Goal: Information Seeking & Learning: Learn about a topic

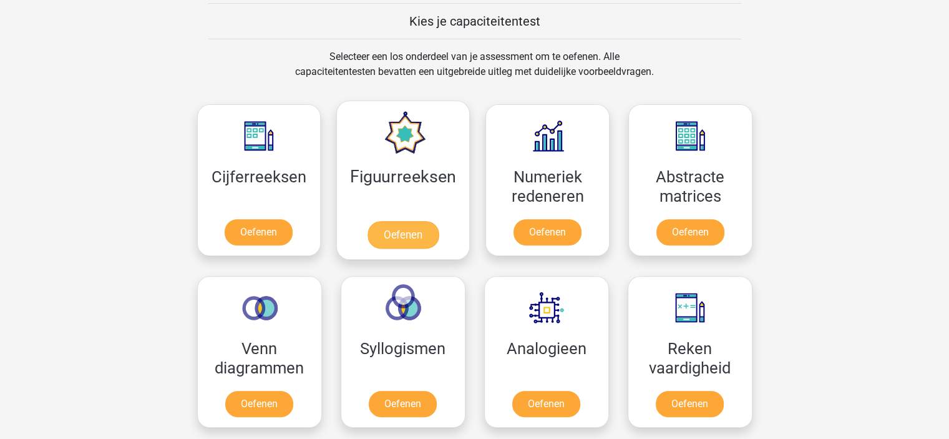
scroll to position [480, 0]
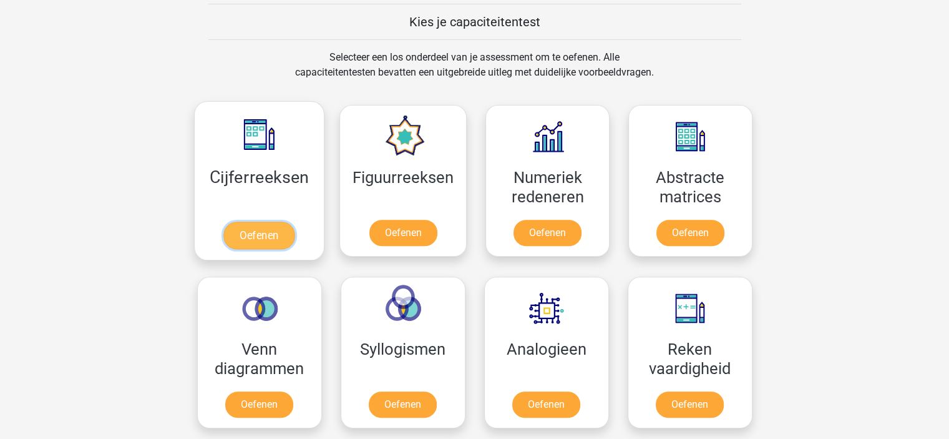
click at [281, 221] on link "Oefenen" at bounding box center [258, 234] width 71 height 27
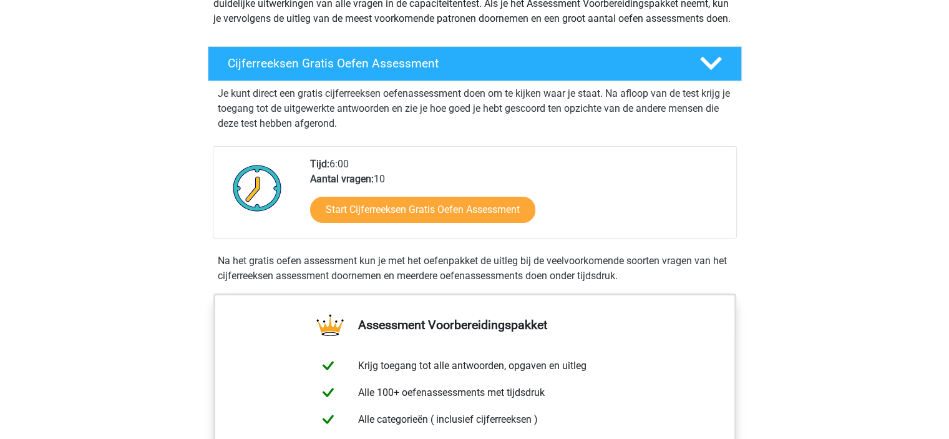
scroll to position [169, 0]
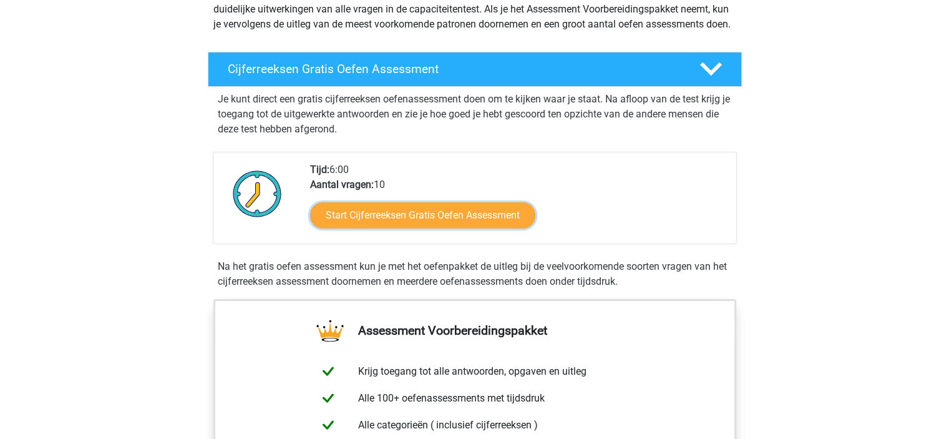
click at [377, 218] on link "Start Cijferreeksen Gratis Oefen Assessment" at bounding box center [422, 215] width 225 height 26
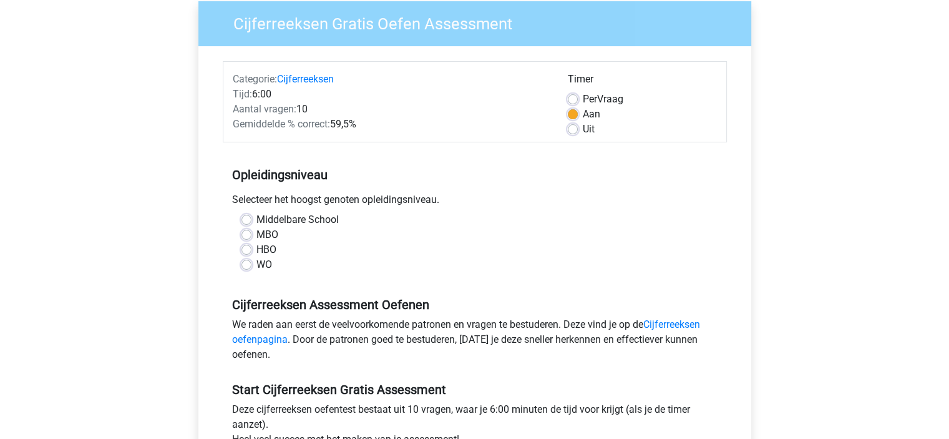
scroll to position [102, 0]
click at [252, 259] on div "WO" at bounding box center [474, 263] width 467 height 15
click at [256, 265] on label "WO" at bounding box center [264, 263] width 16 height 15
click at [241, 265] on input "WO" at bounding box center [246, 262] width 10 height 12
radio input "true"
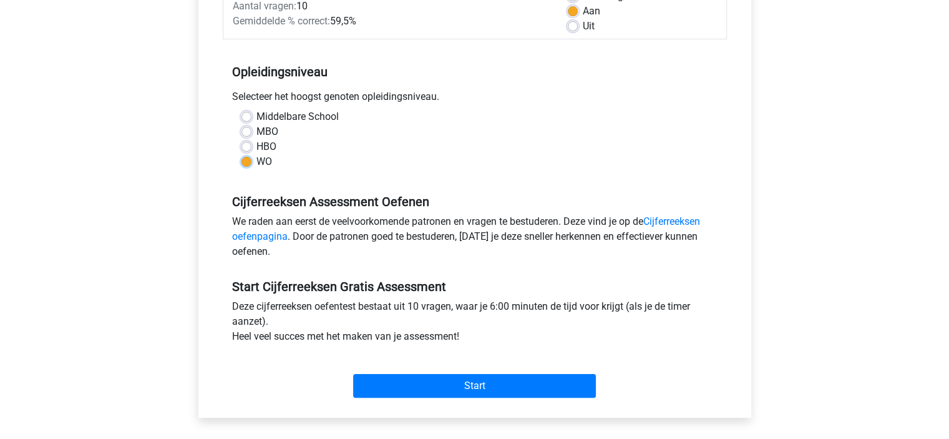
scroll to position [251, 0]
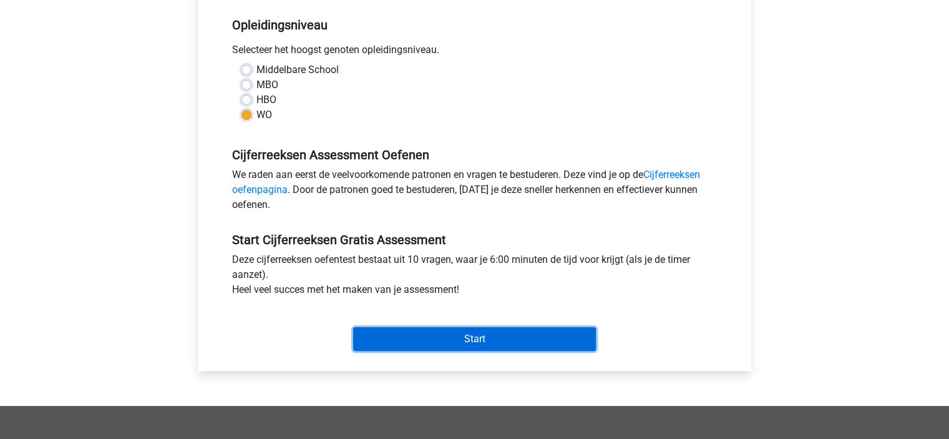
click at [496, 327] on input "Start" at bounding box center [474, 339] width 243 height 24
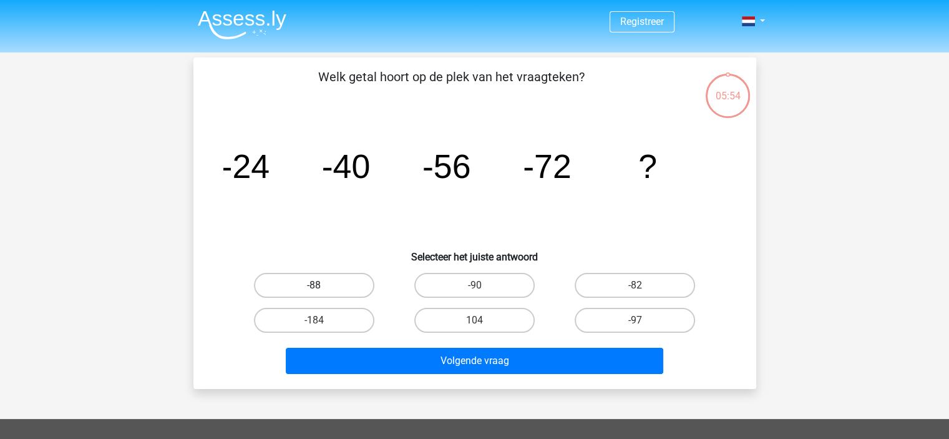
click at [299, 281] on label "-88" at bounding box center [314, 285] width 120 height 25
click at [314, 285] on input "-88" at bounding box center [318, 289] width 8 height 8
radio input "true"
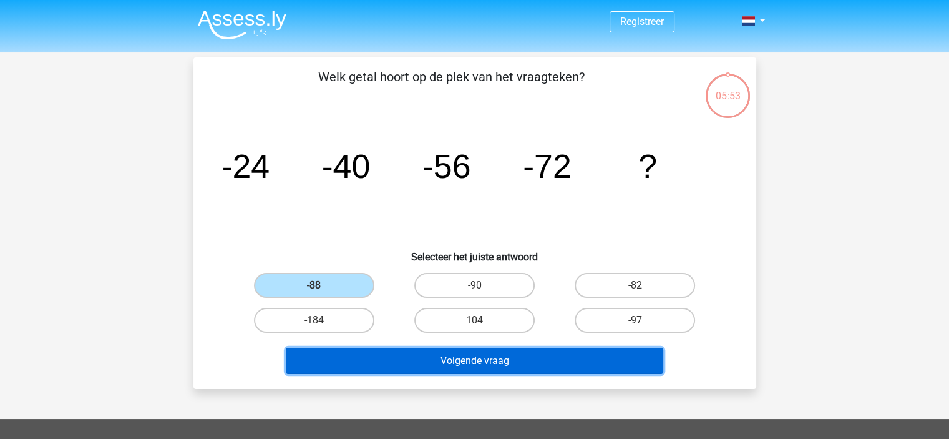
click at [387, 358] on button "Volgende vraag" at bounding box center [474, 360] width 377 height 26
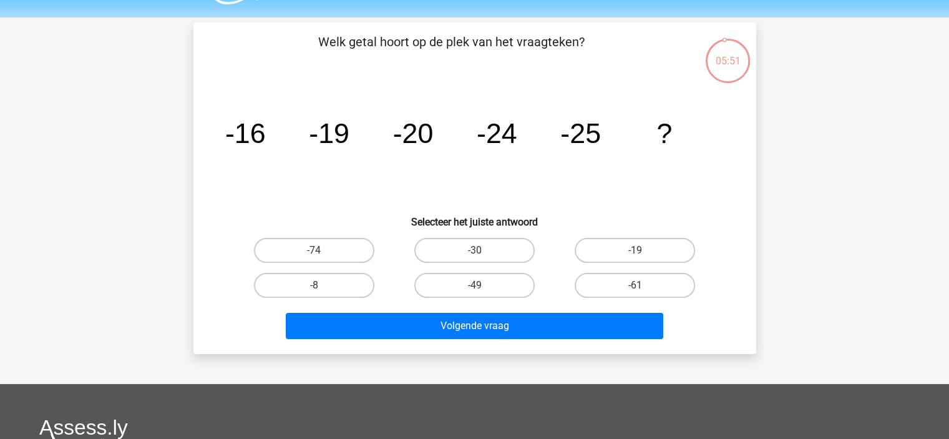
scroll to position [32, 0]
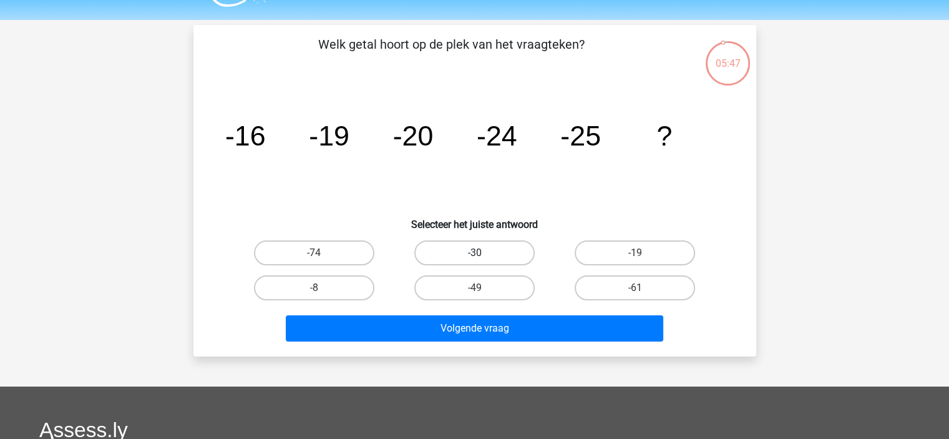
click at [467, 245] on label "-30" at bounding box center [474, 252] width 120 height 25
click at [474, 253] on input "-30" at bounding box center [478, 257] width 8 height 8
radio input "true"
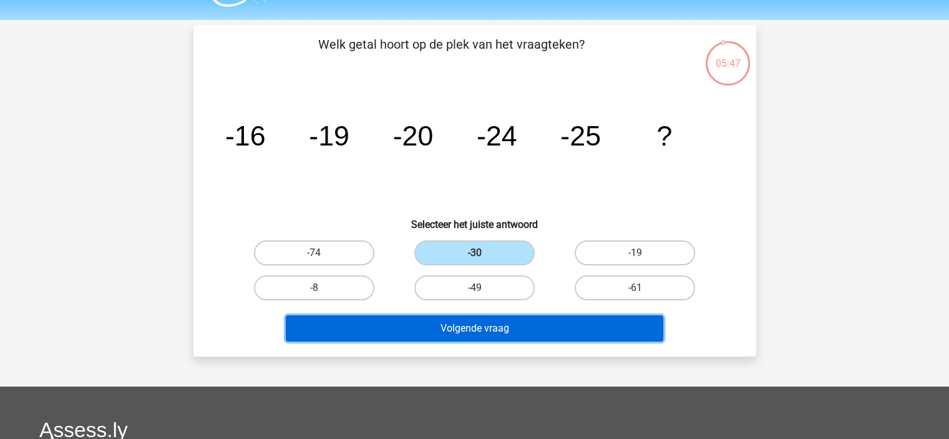
click at [467, 321] on button "Volgende vraag" at bounding box center [474, 328] width 377 height 26
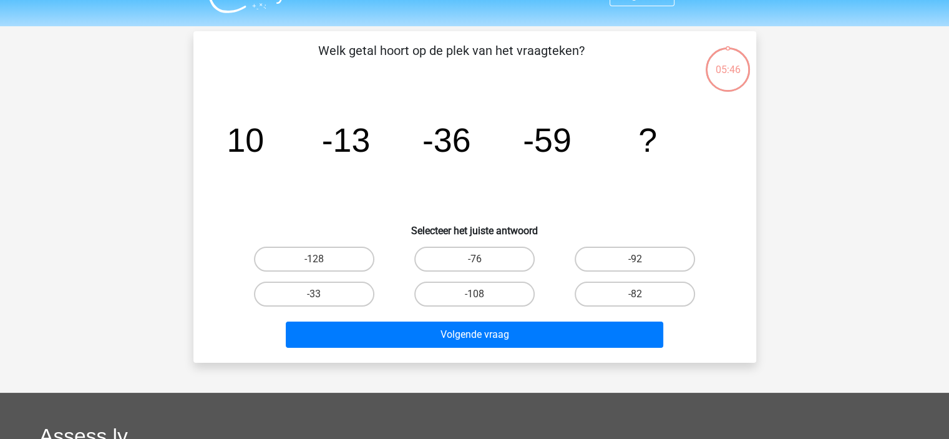
scroll to position [13, 0]
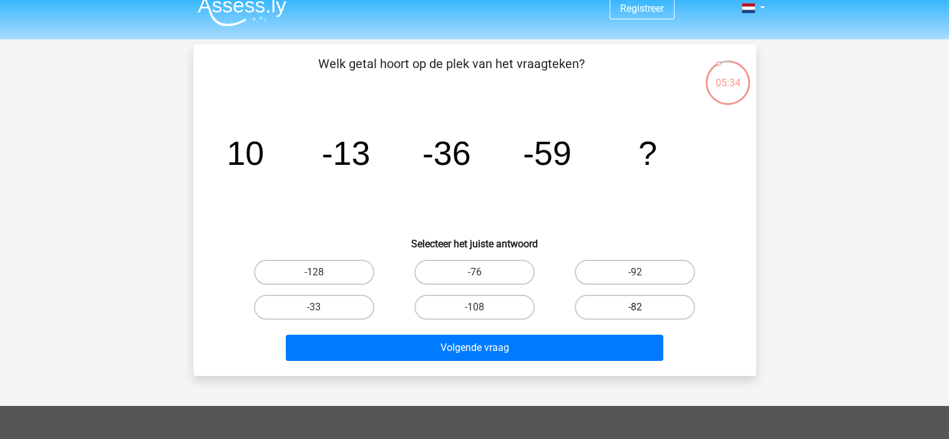
click at [619, 299] on label "-82" at bounding box center [635, 306] width 120 height 25
click at [635, 307] on input "-82" at bounding box center [639, 311] width 8 height 8
radio input "true"
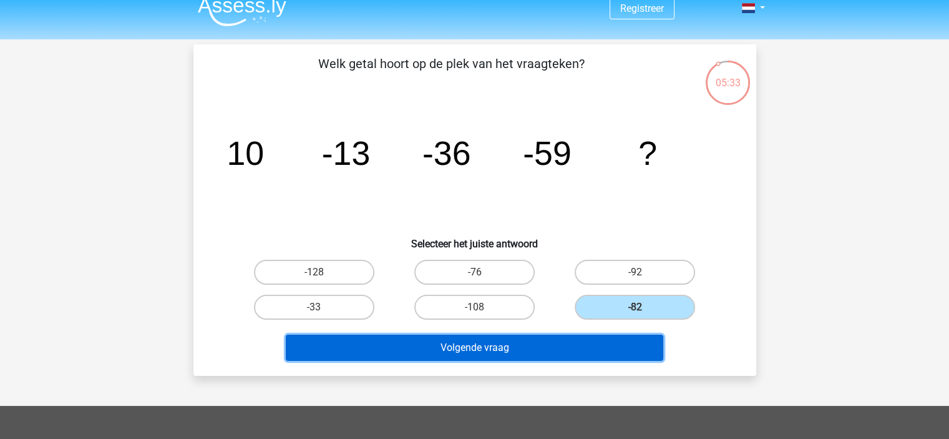
click at [555, 334] on button "Volgende vraag" at bounding box center [474, 347] width 377 height 26
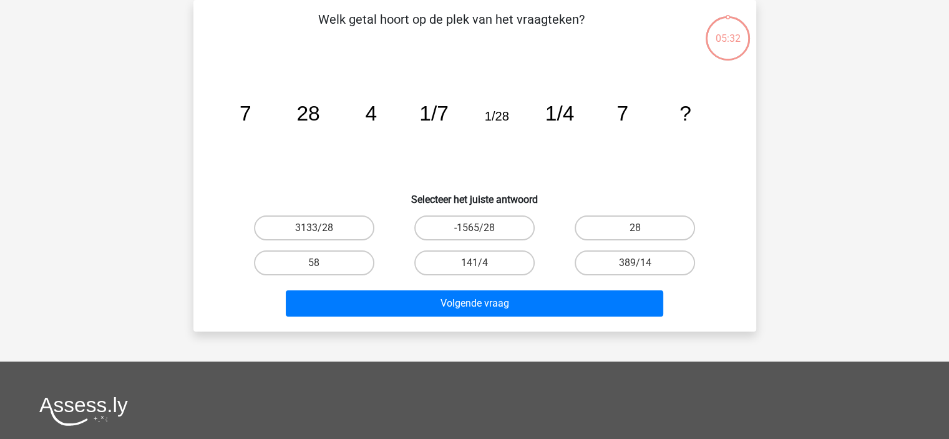
scroll to position [0, 0]
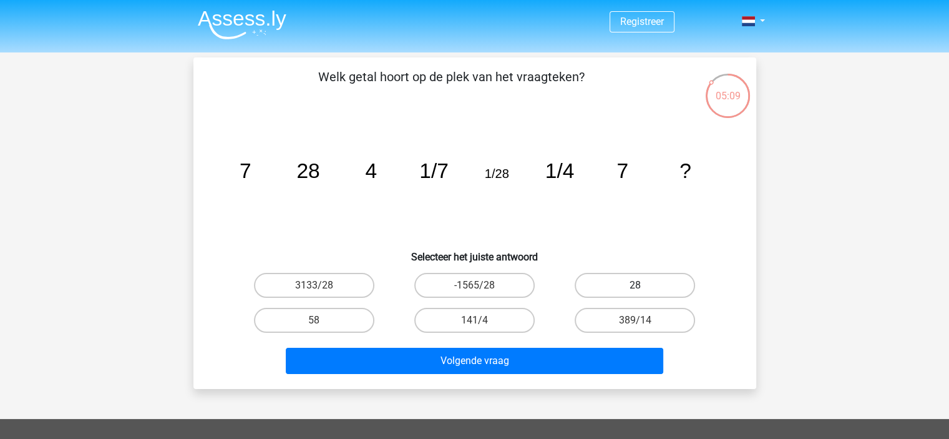
click at [646, 281] on label "28" at bounding box center [635, 285] width 120 height 25
click at [643, 285] on input "28" at bounding box center [639, 289] width 8 height 8
radio input "true"
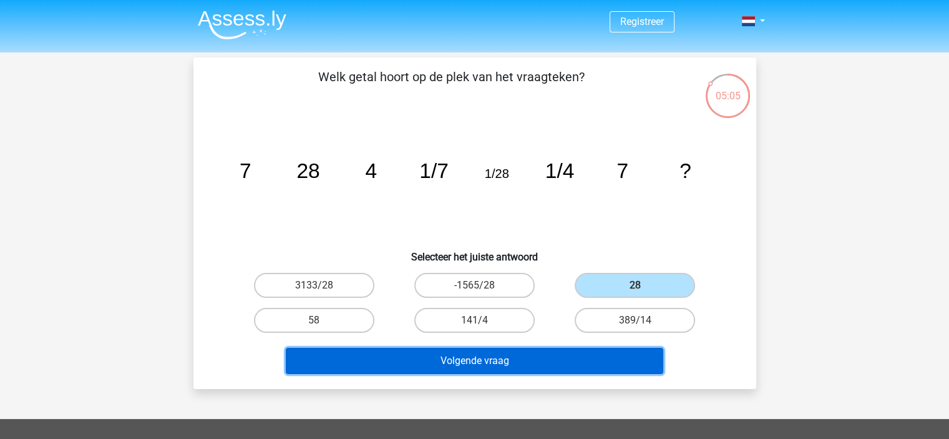
click at [556, 351] on button "Volgende vraag" at bounding box center [474, 360] width 377 height 26
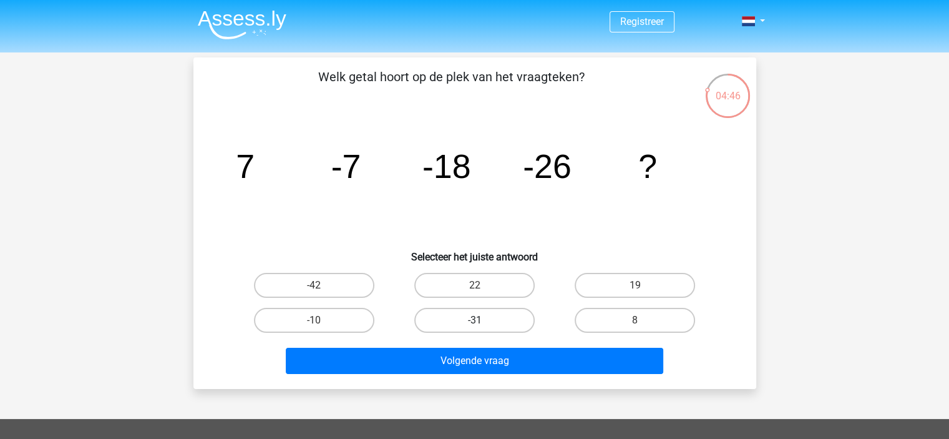
click at [441, 309] on label "-31" at bounding box center [474, 320] width 120 height 25
click at [474, 320] on input "-31" at bounding box center [478, 324] width 8 height 8
radio input "true"
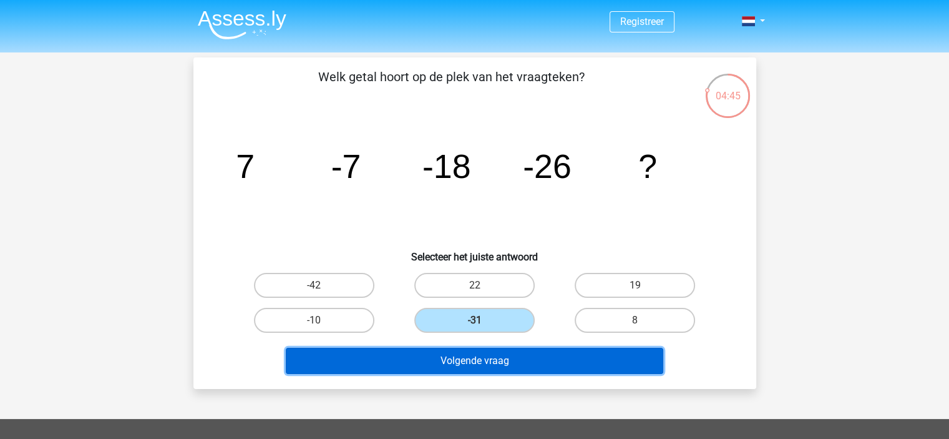
click at [540, 359] on button "Volgende vraag" at bounding box center [474, 360] width 377 height 26
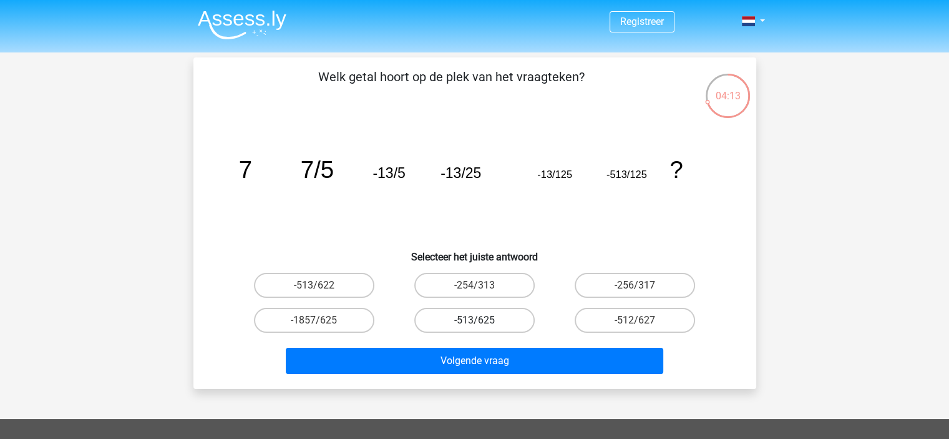
click at [467, 320] on label "-513/625" at bounding box center [474, 320] width 120 height 25
click at [474, 320] on input "-513/625" at bounding box center [478, 324] width 8 height 8
radio input "true"
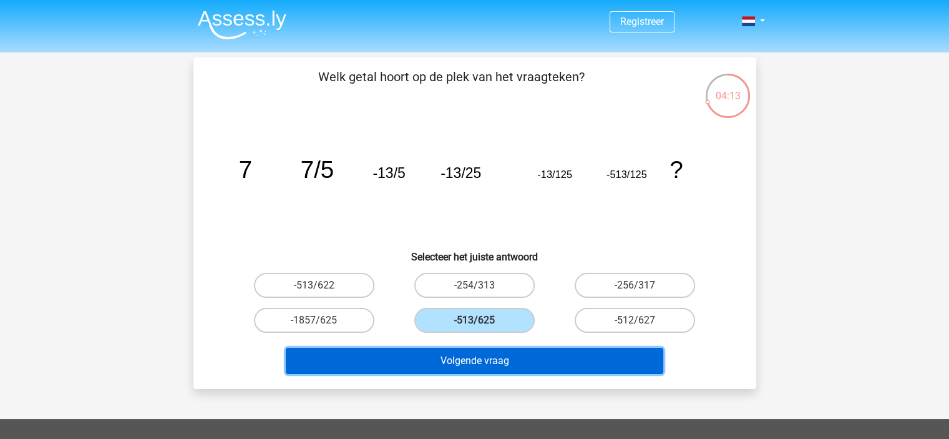
click at [464, 361] on button "Volgende vraag" at bounding box center [474, 360] width 377 height 26
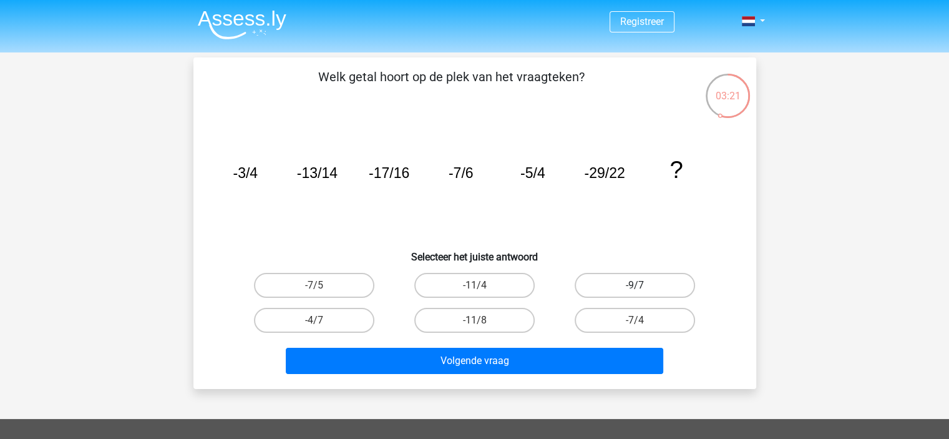
click at [645, 283] on label "-9/7" at bounding box center [635, 285] width 120 height 25
click at [643, 285] on input "-9/7" at bounding box center [639, 289] width 8 height 8
radio input "true"
click at [504, 311] on label "-11/8" at bounding box center [474, 320] width 120 height 25
click at [482, 320] on input "-11/8" at bounding box center [478, 324] width 8 height 8
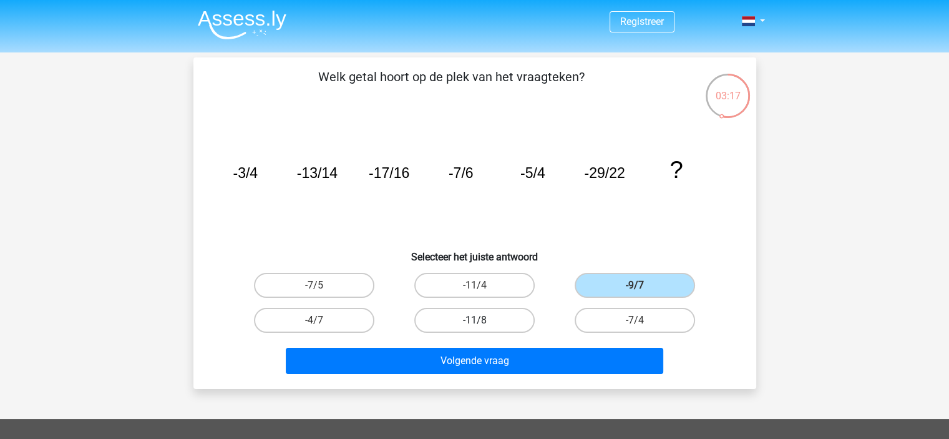
radio input "true"
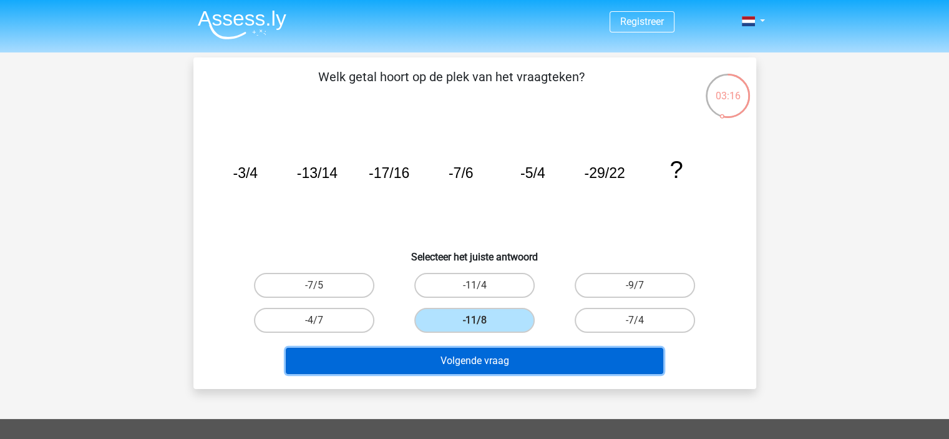
click at [523, 361] on button "Volgende vraag" at bounding box center [474, 360] width 377 height 26
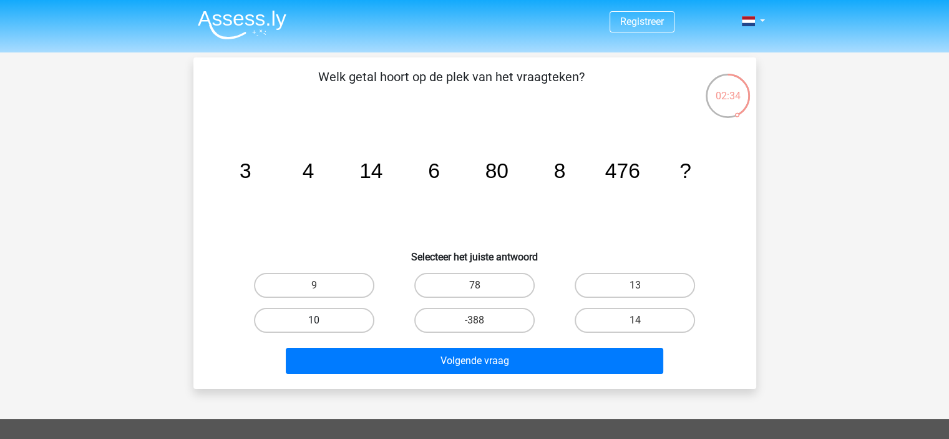
click at [301, 318] on label "10" at bounding box center [314, 320] width 120 height 25
click at [314, 320] on input "10" at bounding box center [318, 324] width 8 height 8
radio input "true"
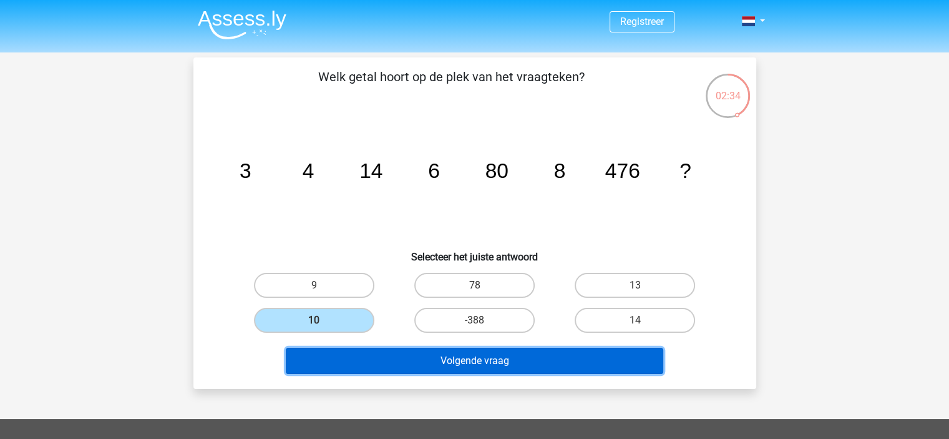
click at [386, 347] on button "Volgende vraag" at bounding box center [474, 360] width 377 height 26
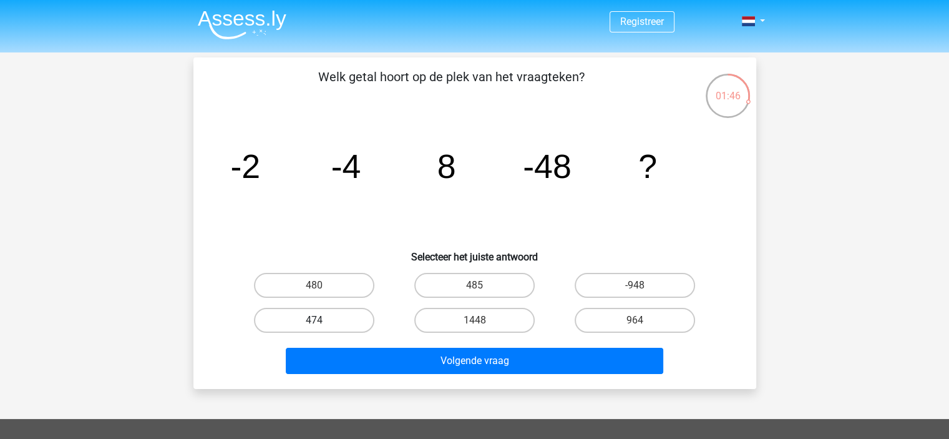
click at [346, 315] on label "474" at bounding box center [314, 320] width 120 height 25
click at [322, 320] on input "474" at bounding box center [318, 324] width 8 height 8
radio input "true"
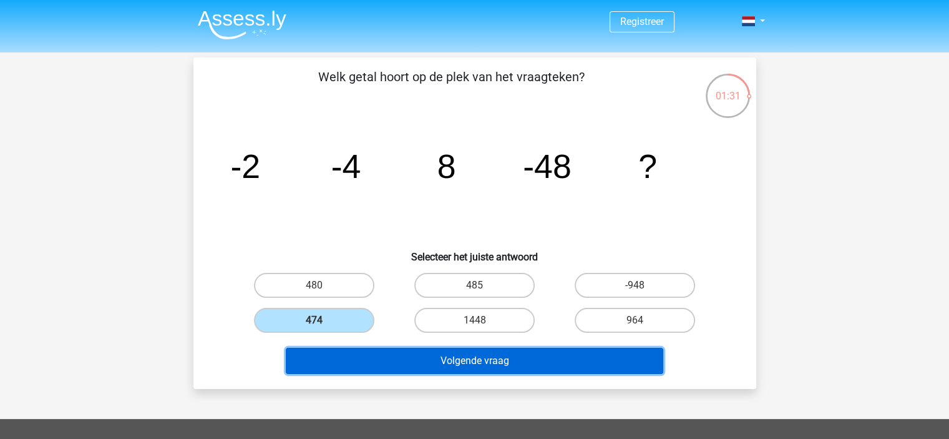
click at [422, 358] on button "Volgende vraag" at bounding box center [474, 360] width 377 height 26
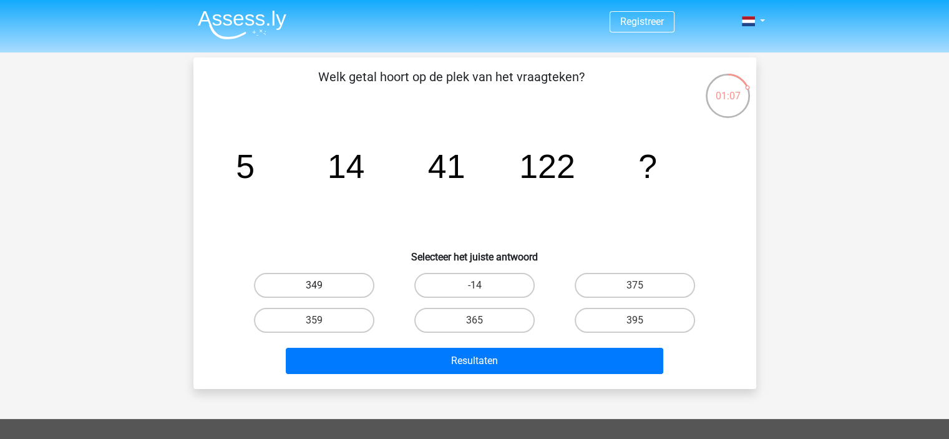
click at [288, 288] on label "349" at bounding box center [314, 285] width 120 height 25
click at [314, 288] on input "349" at bounding box center [318, 289] width 8 height 8
radio input "true"
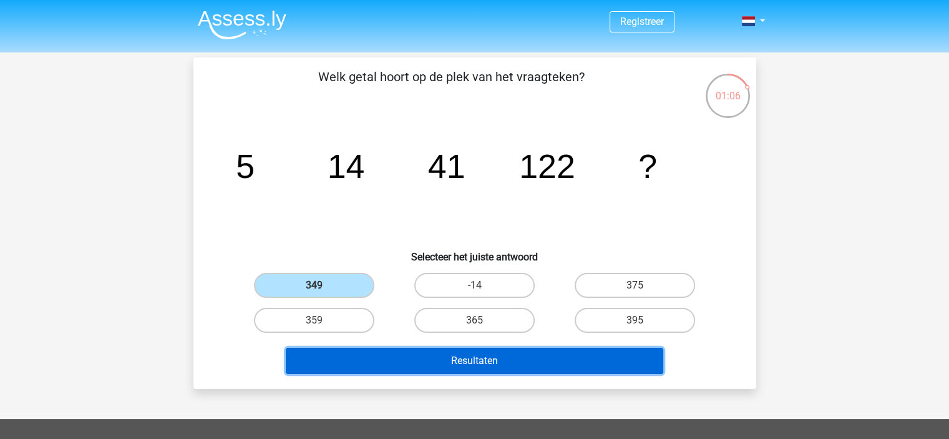
click at [377, 363] on button "Resultaten" at bounding box center [474, 360] width 377 height 26
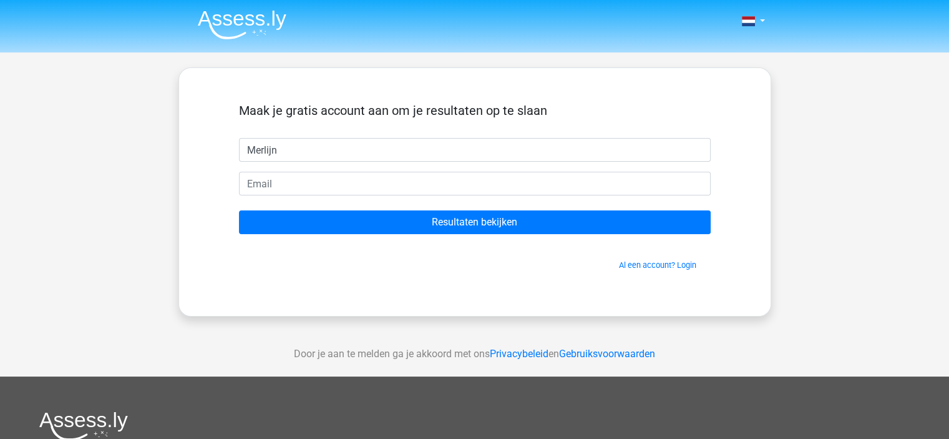
type input "Merlijn"
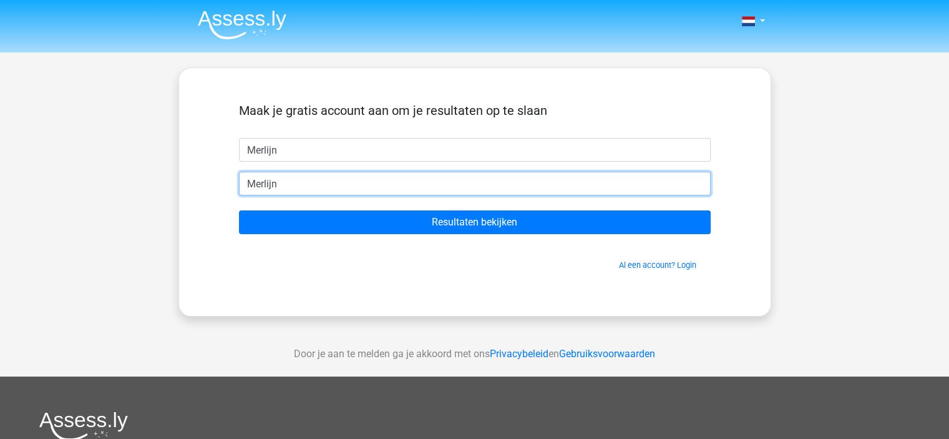
type input "[EMAIL_ADDRESS][DOMAIN_NAME]"
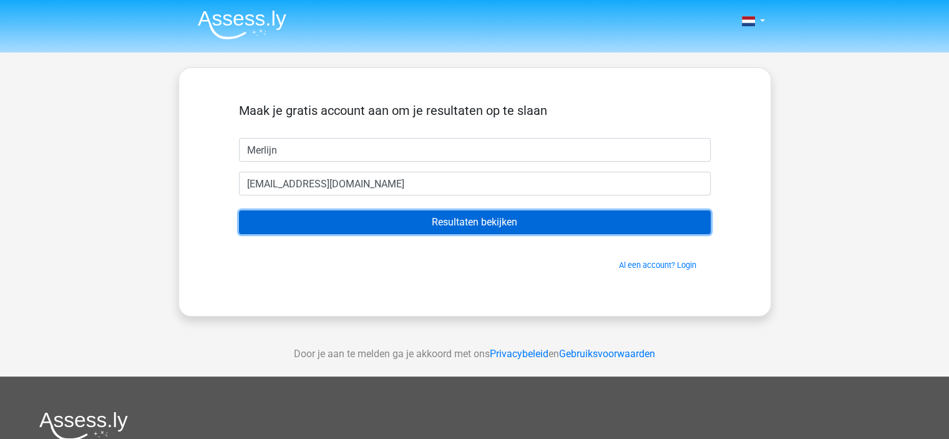
click at [457, 216] on input "Resultaten bekijken" at bounding box center [475, 222] width 472 height 24
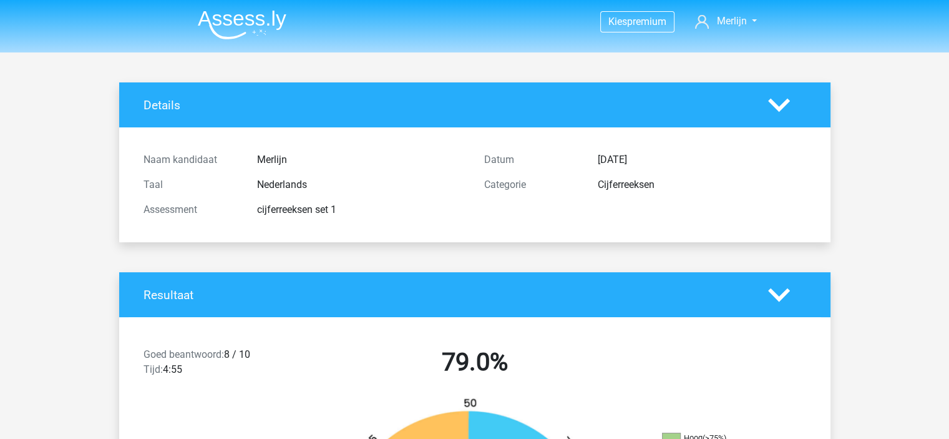
click at [507, 102] on h4 "Details" at bounding box center [446, 105] width 606 height 14
click at [786, 102] on polygon at bounding box center [779, 105] width 22 height 14
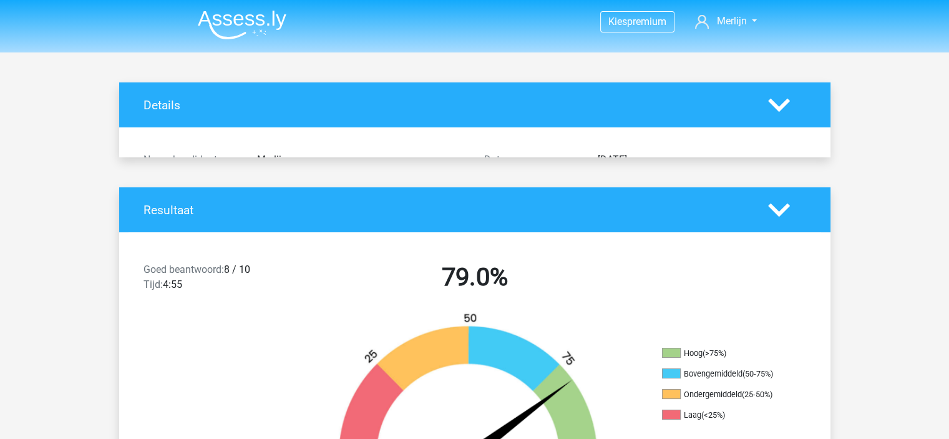
click at [786, 102] on polygon at bounding box center [779, 105] width 22 height 14
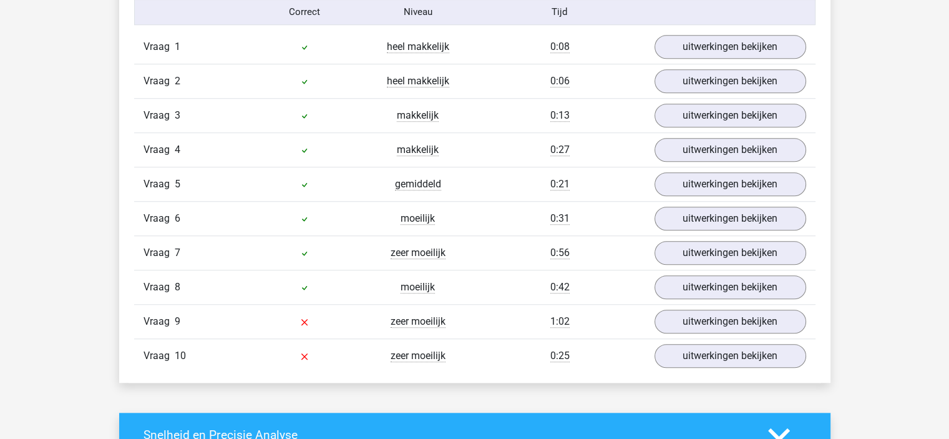
scroll to position [1046, 0]
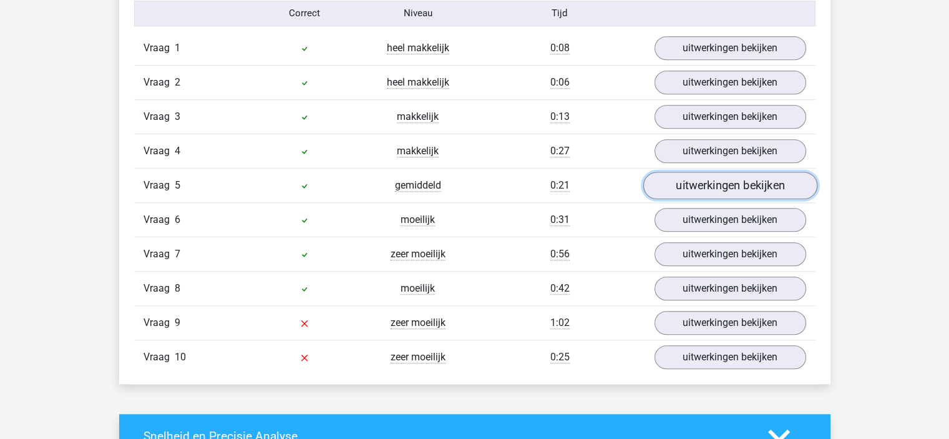
click at [703, 179] on link "uitwerkingen bekijken" at bounding box center [730, 185] width 174 height 27
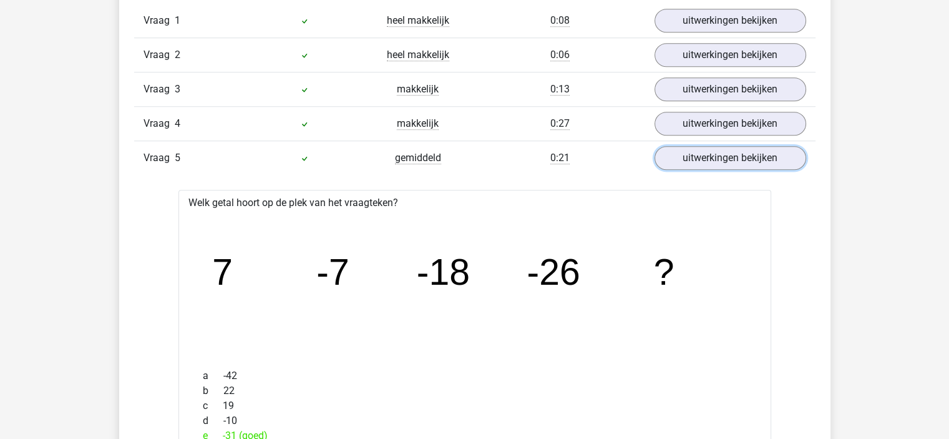
scroll to position [1071, 0]
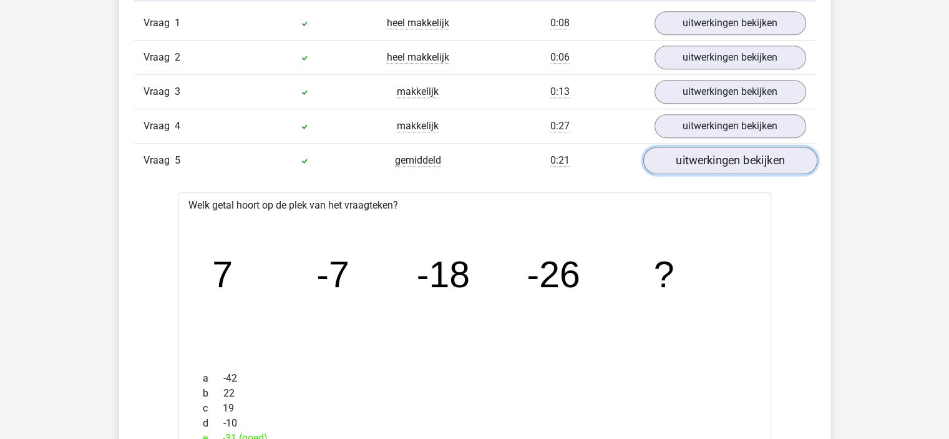
click at [706, 162] on link "uitwerkingen bekijken" at bounding box center [730, 160] width 174 height 27
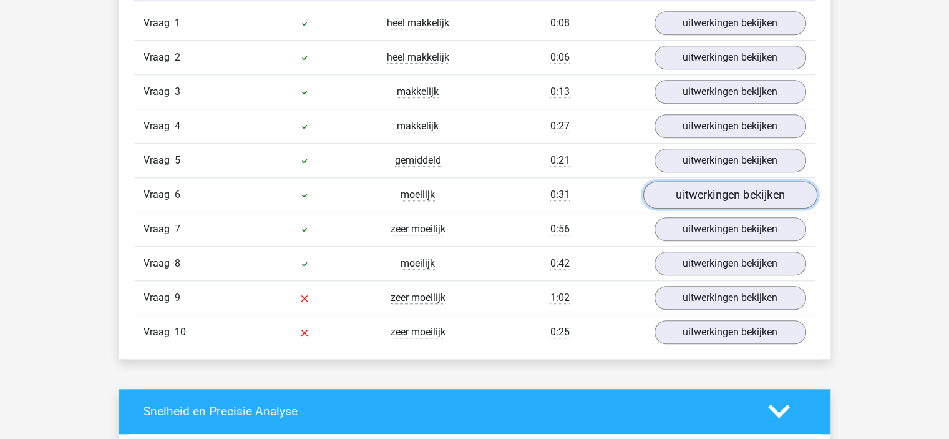
click at [705, 183] on link "uitwerkingen bekijken" at bounding box center [730, 194] width 174 height 27
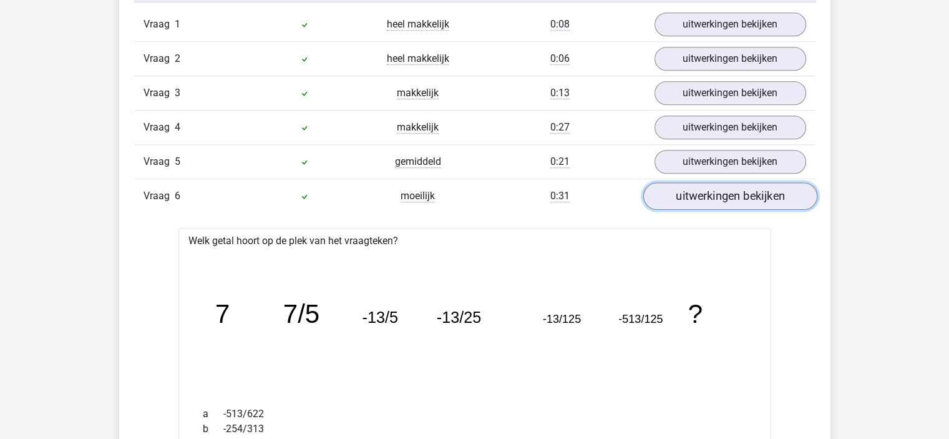
scroll to position [1066, 0]
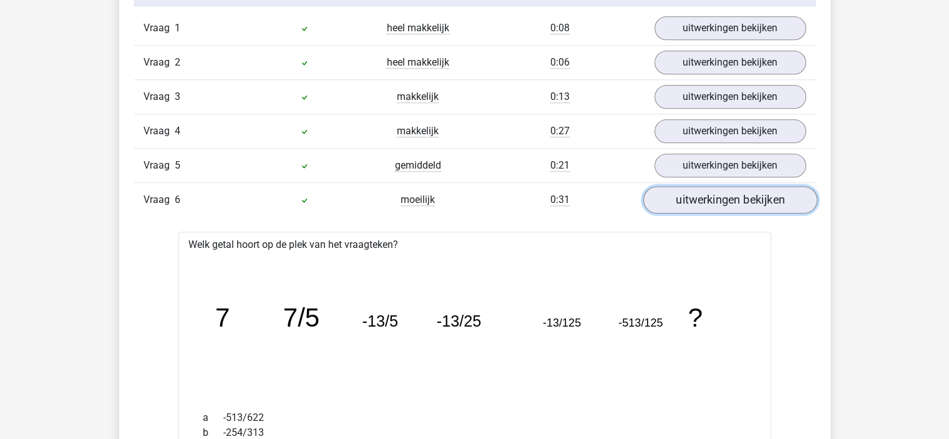
click at [706, 186] on link "uitwerkingen bekijken" at bounding box center [730, 199] width 174 height 27
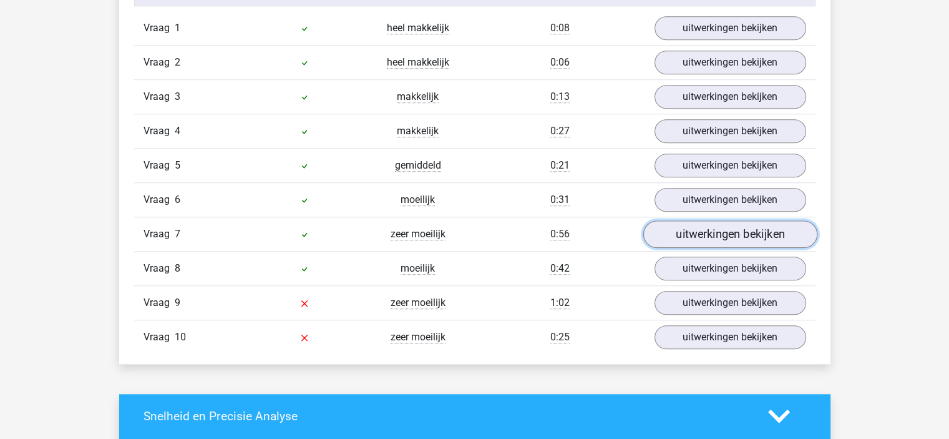
click at [704, 232] on link "uitwerkingen bekijken" at bounding box center [730, 233] width 174 height 27
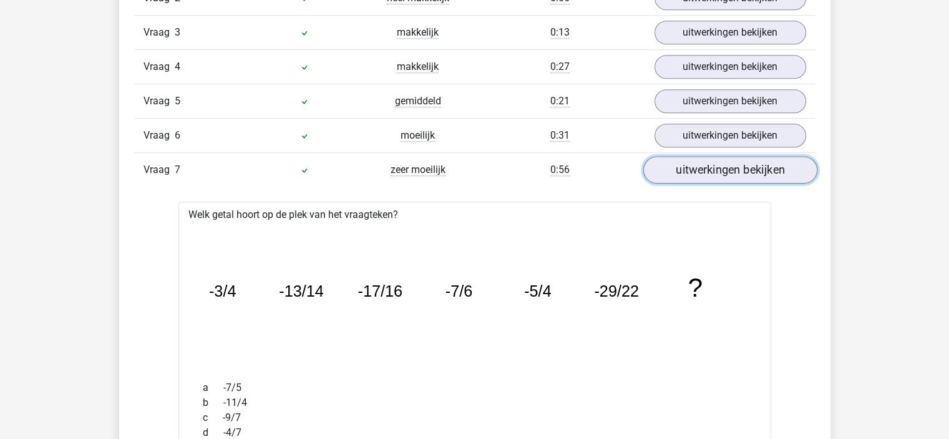
scroll to position [1130, 0]
click at [715, 164] on link "uitwerkingen bekijken" at bounding box center [730, 168] width 174 height 27
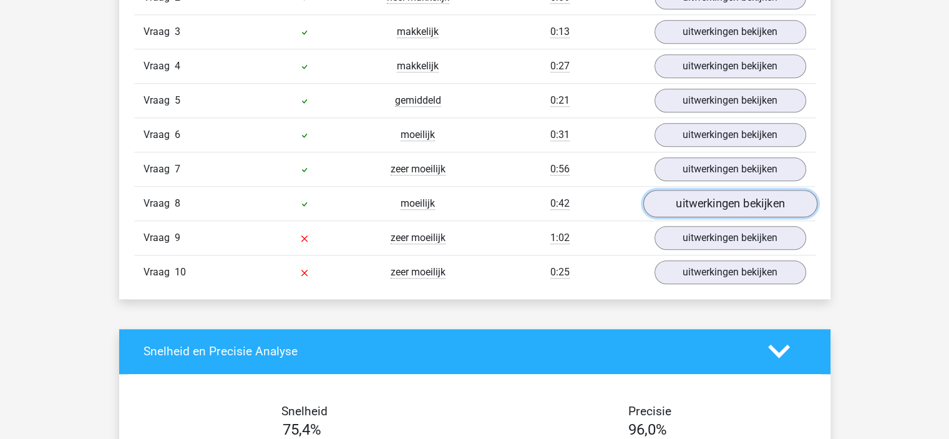
click at [717, 203] on link "uitwerkingen bekijken" at bounding box center [730, 203] width 174 height 27
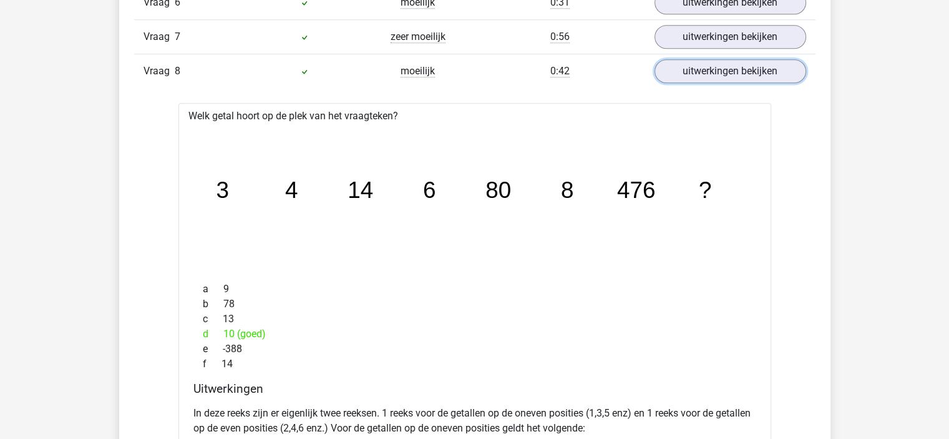
scroll to position [1240, 0]
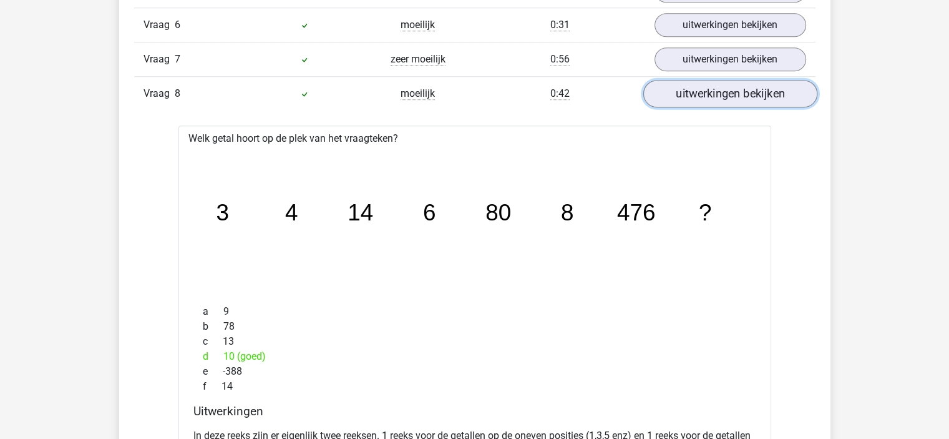
click at [732, 97] on link "uitwerkingen bekijken" at bounding box center [730, 93] width 174 height 27
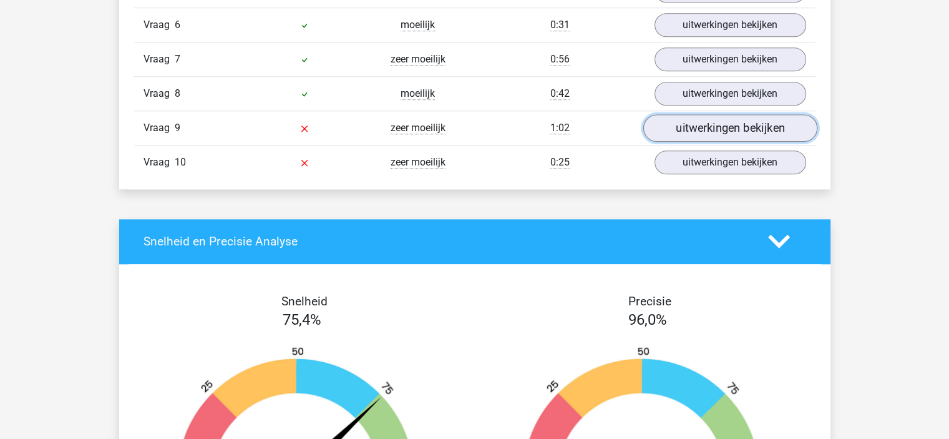
click at [725, 127] on link "uitwerkingen bekijken" at bounding box center [730, 127] width 174 height 27
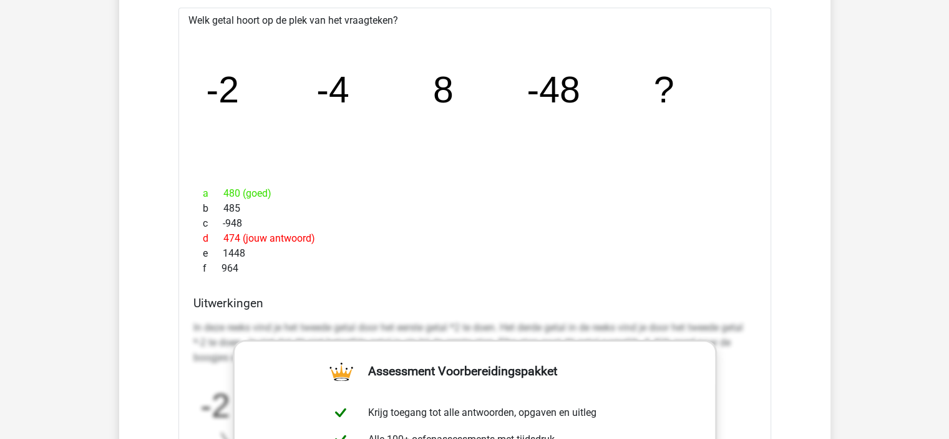
scroll to position [1265, 0]
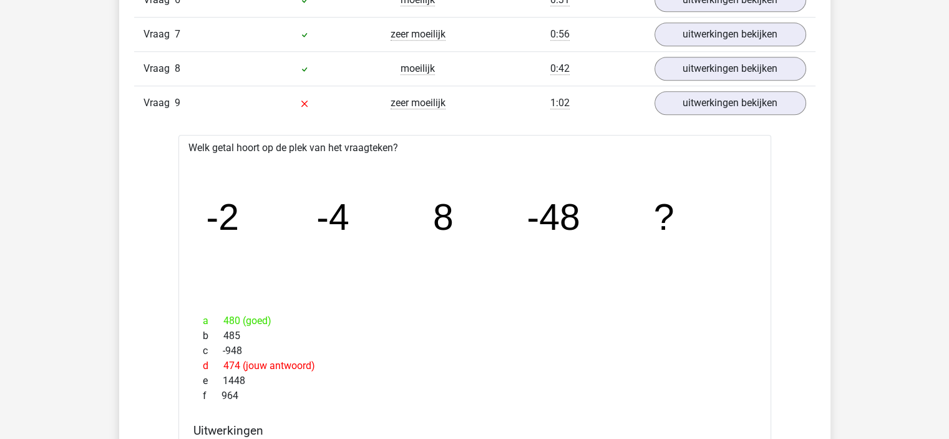
click at [746, 85] on div "Vraag 9 zeer moeilijk 1:02 uitwerkingen bekijken" at bounding box center [474, 102] width 681 height 34
click at [729, 104] on link "uitwerkingen bekijken" at bounding box center [730, 102] width 174 height 27
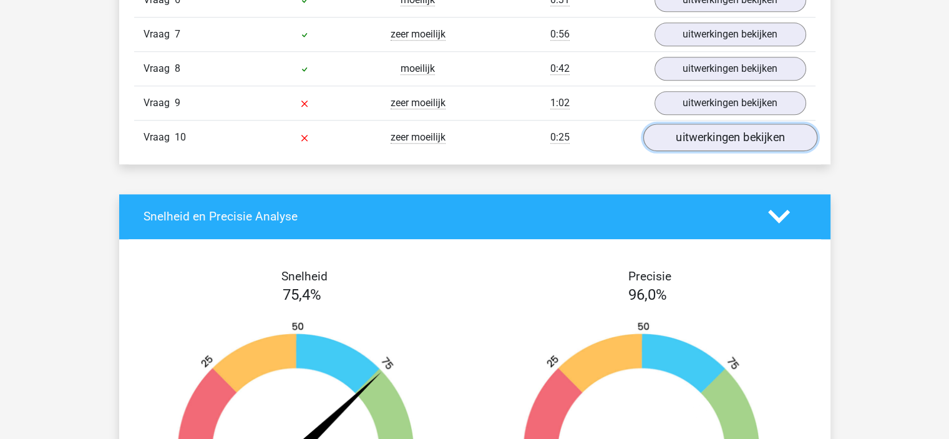
click at [707, 134] on link "uitwerkingen bekijken" at bounding box center [730, 137] width 174 height 27
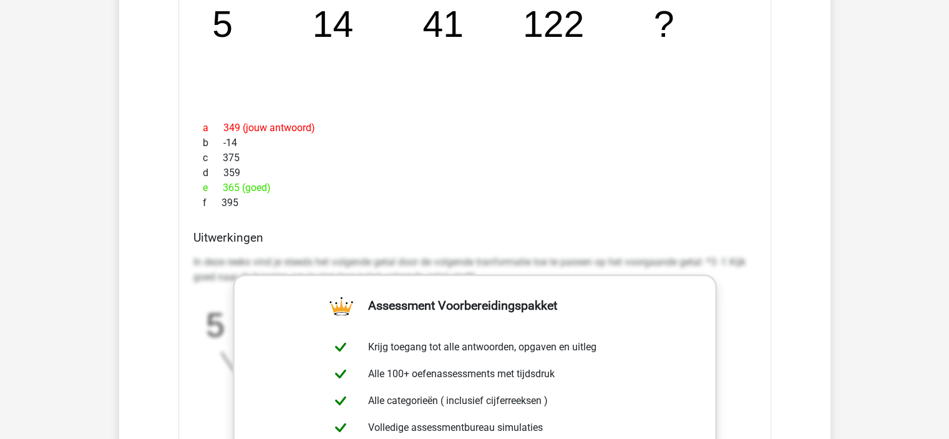
scroll to position [1246, 0]
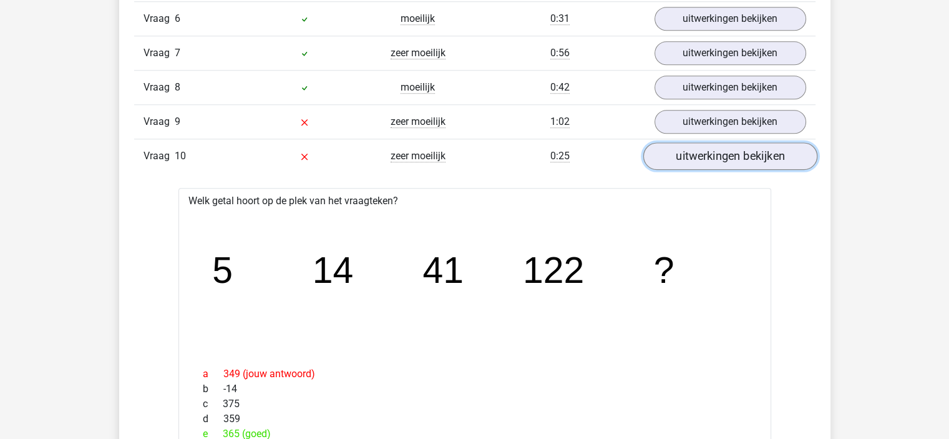
click at [707, 149] on link "uitwerkingen bekijken" at bounding box center [730, 155] width 174 height 27
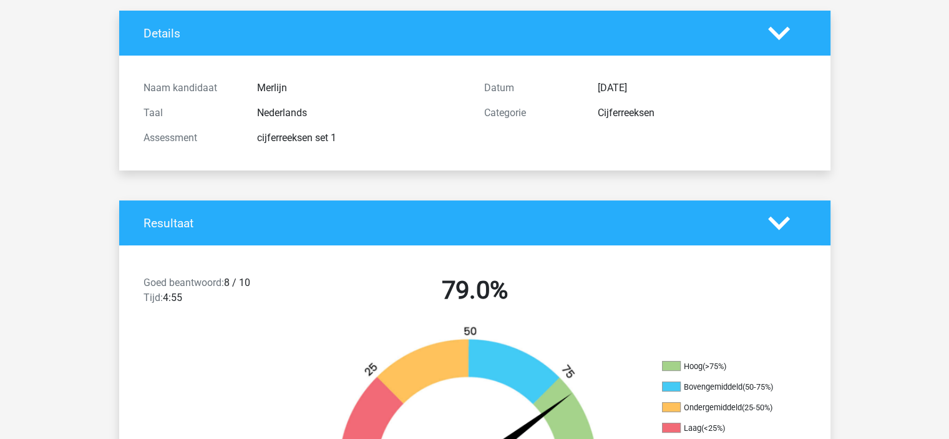
scroll to position [0, 0]
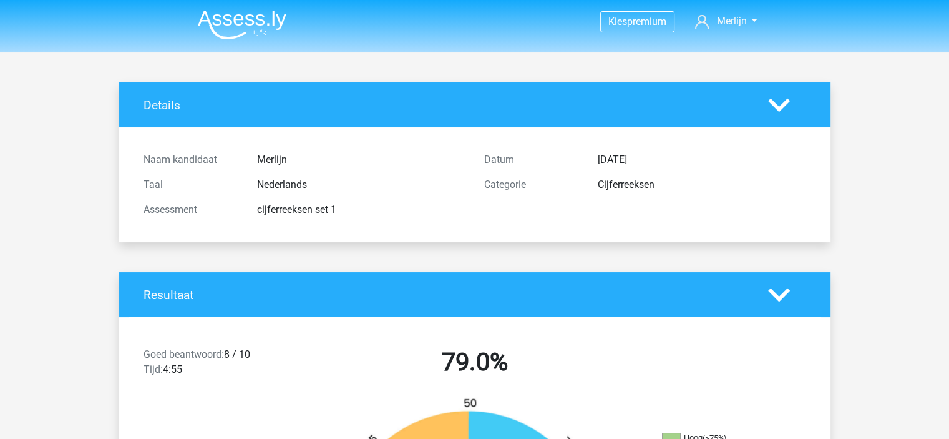
click at [205, 14] on img at bounding box center [242, 24] width 89 height 29
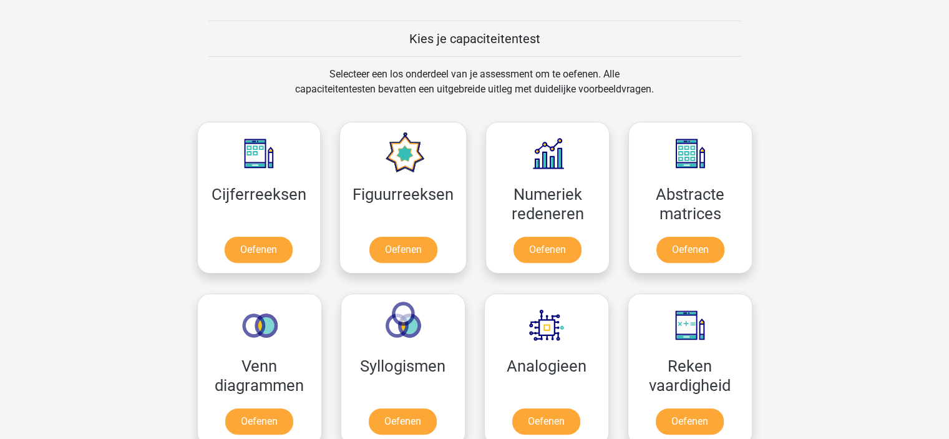
scroll to position [508, 0]
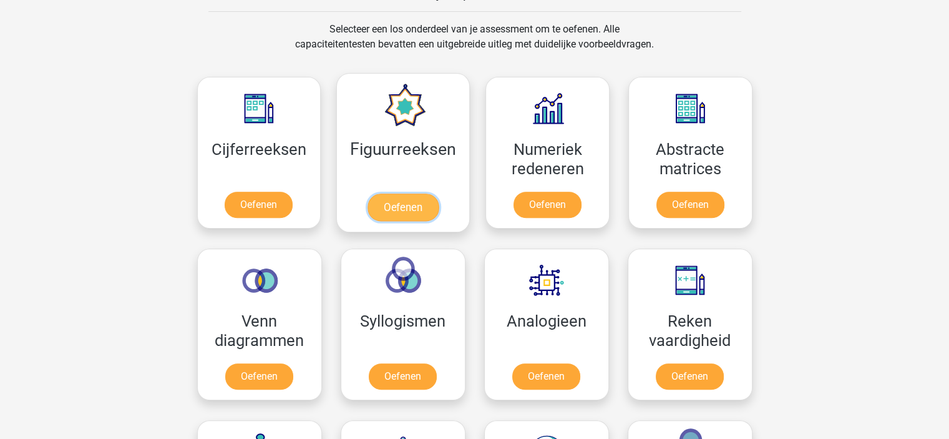
click at [387, 206] on link "Oefenen" at bounding box center [402, 206] width 71 height 27
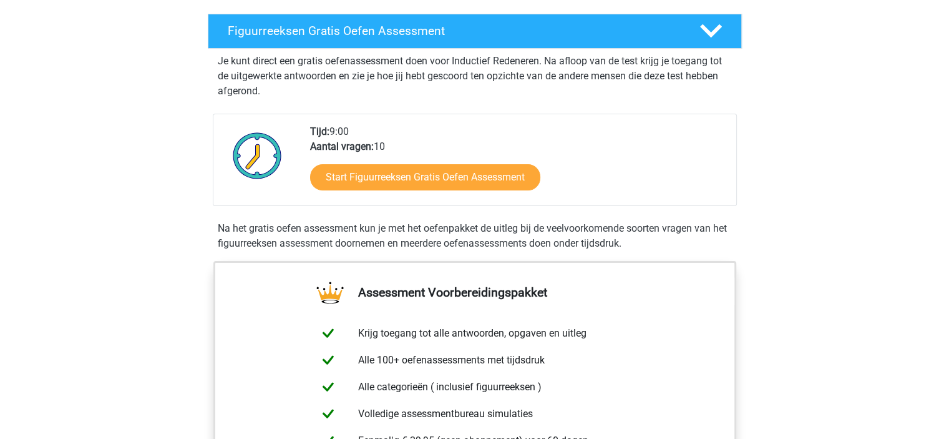
scroll to position [205, 0]
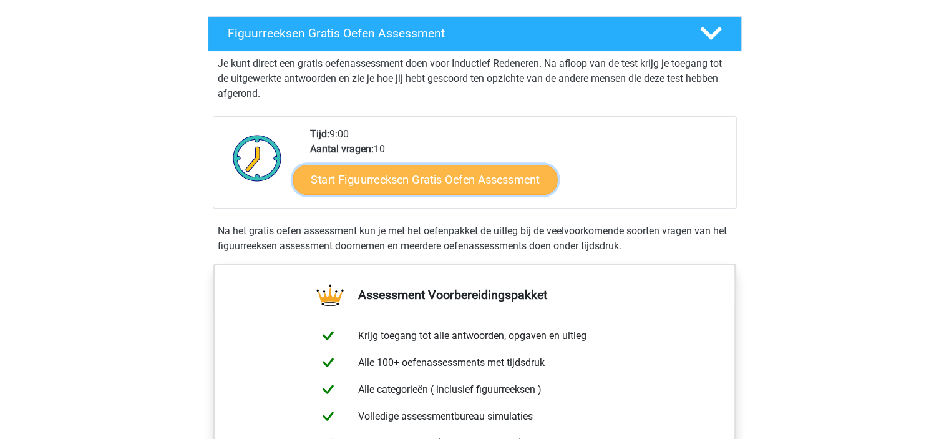
click at [428, 170] on link "Start Figuurreeksen Gratis Oefen Assessment" at bounding box center [425, 179] width 265 height 30
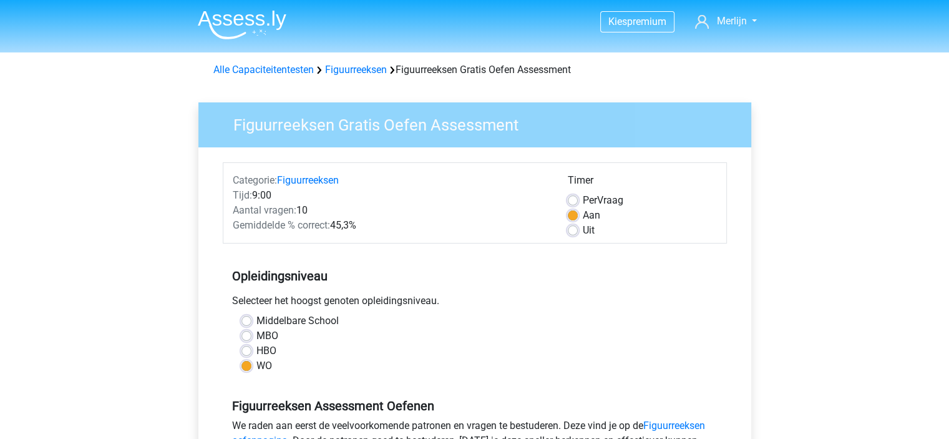
scroll to position [309, 0]
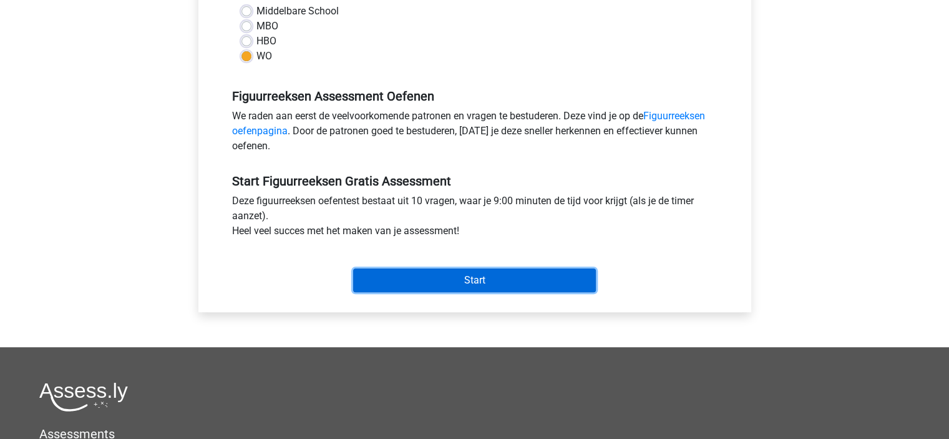
click at [414, 277] on input "Start" at bounding box center [474, 280] width 243 height 24
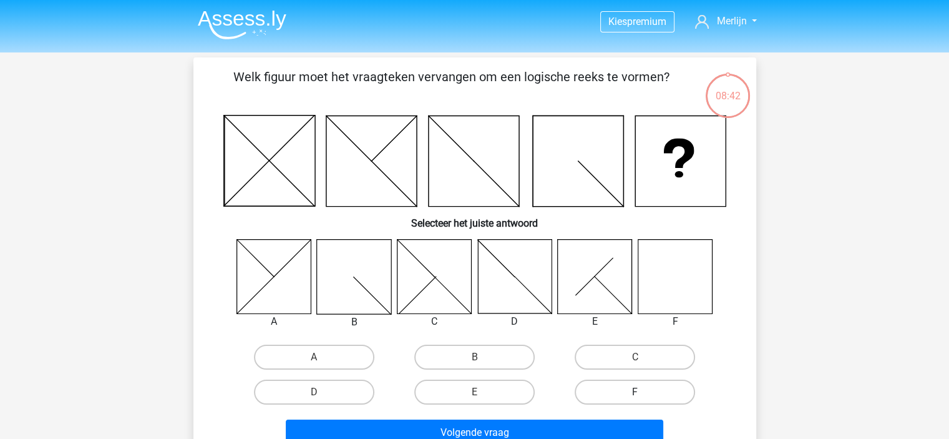
click at [616, 391] on label "F" at bounding box center [635, 391] width 120 height 25
click at [635, 392] on input "F" at bounding box center [639, 396] width 8 height 8
radio input "true"
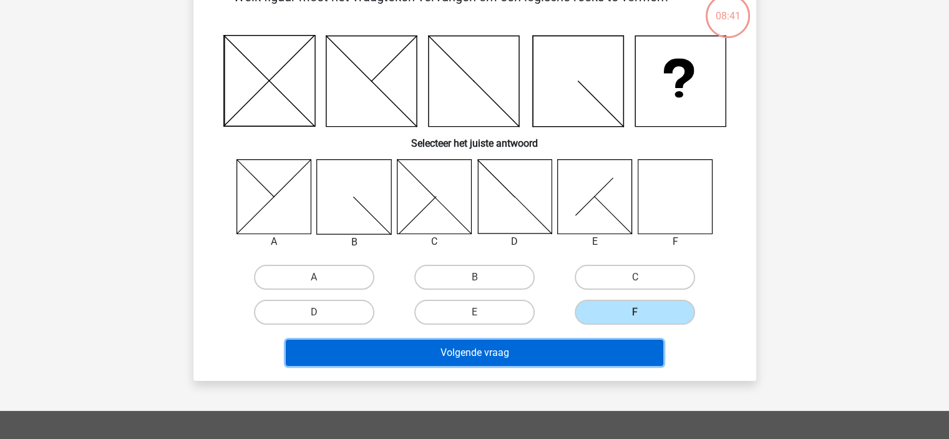
click at [555, 352] on button "Volgende vraag" at bounding box center [474, 352] width 377 height 26
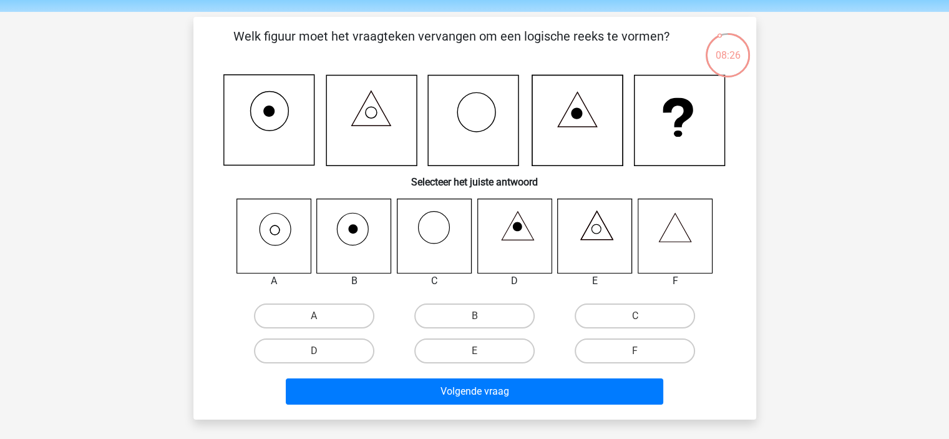
scroll to position [41, 0]
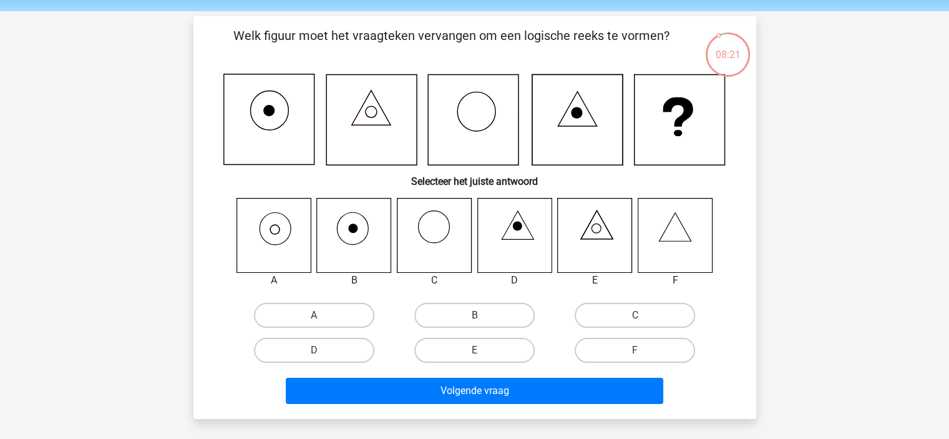
click at [423, 246] on icon at bounding box center [434, 235] width 74 height 74
click at [611, 321] on label "C" at bounding box center [635, 315] width 120 height 25
click at [635, 321] on input "C" at bounding box center [639, 319] width 8 height 8
radio input "true"
click at [619, 347] on label "F" at bounding box center [635, 350] width 120 height 25
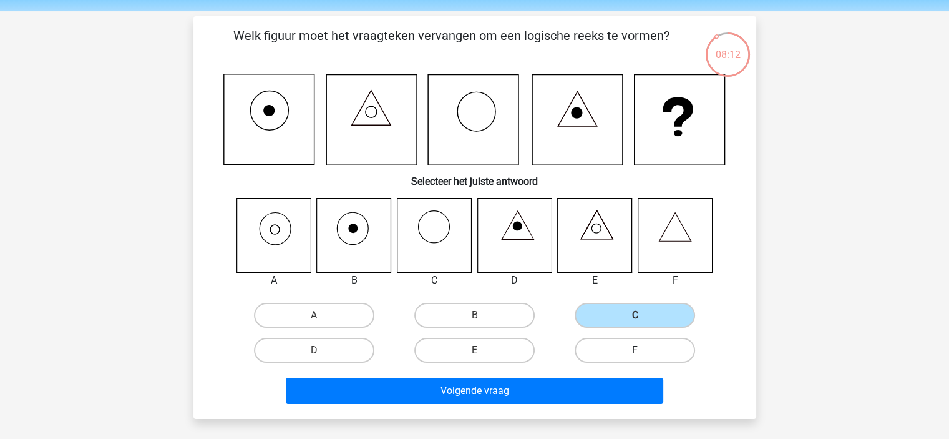
click at [635, 350] on input "F" at bounding box center [639, 354] width 8 height 8
radio input "true"
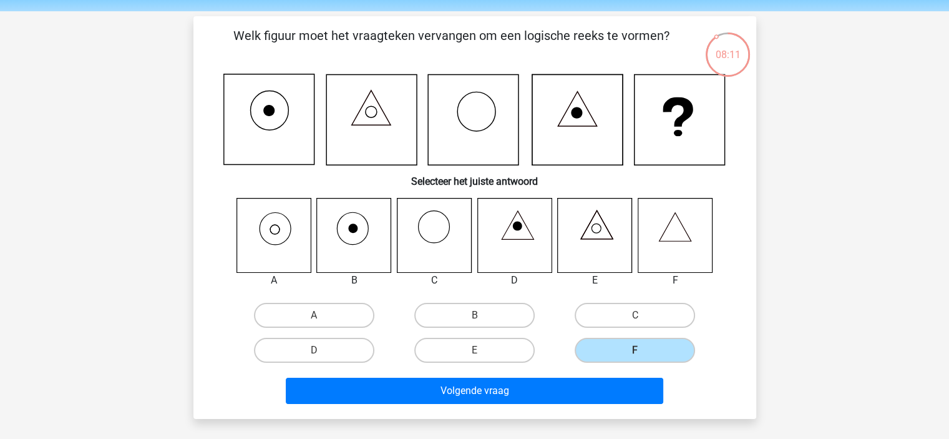
click at [586, 404] on div "Volgende vraag" at bounding box center [475, 392] width 482 height 31
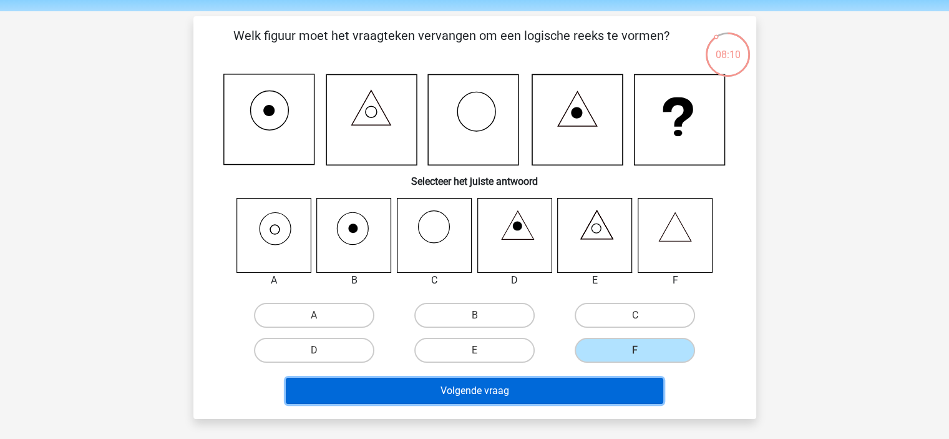
click at [566, 389] on button "Volgende vraag" at bounding box center [474, 390] width 377 height 26
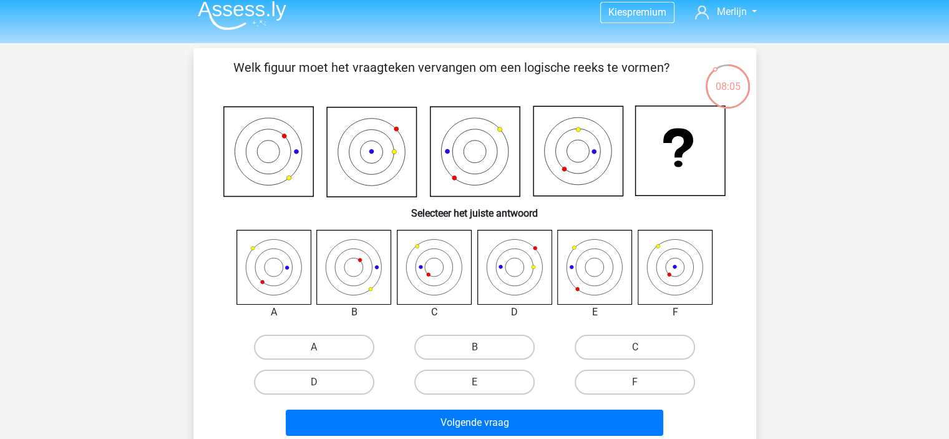
scroll to position [8, 0]
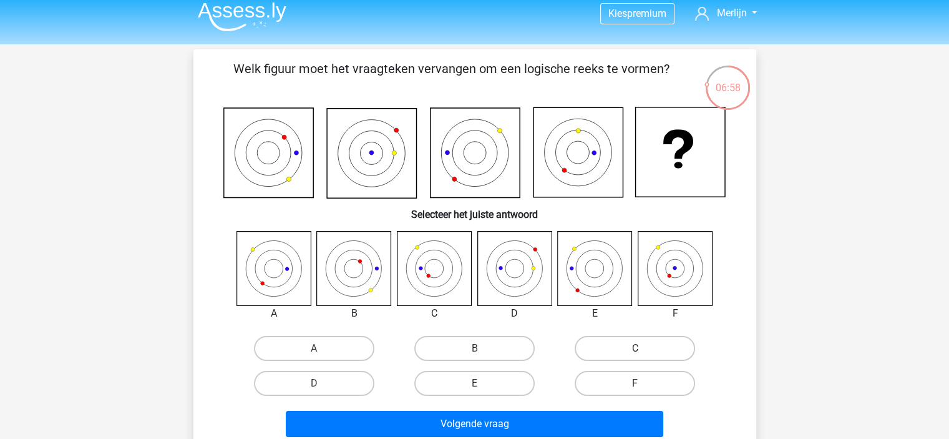
click at [608, 345] on label "C" at bounding box center [635, 348] width 120 height 25
click at [635, 348] on input "C" at bounding box center [639, 352] width 8 height 8
radio input "true"
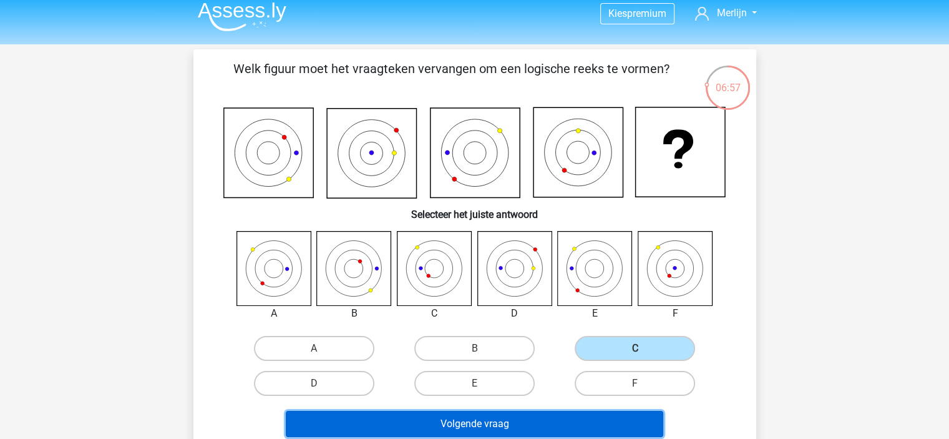
click at [547, 425] on button "Volgende vraag" at bounding box center [474, 424] width 377 height 26
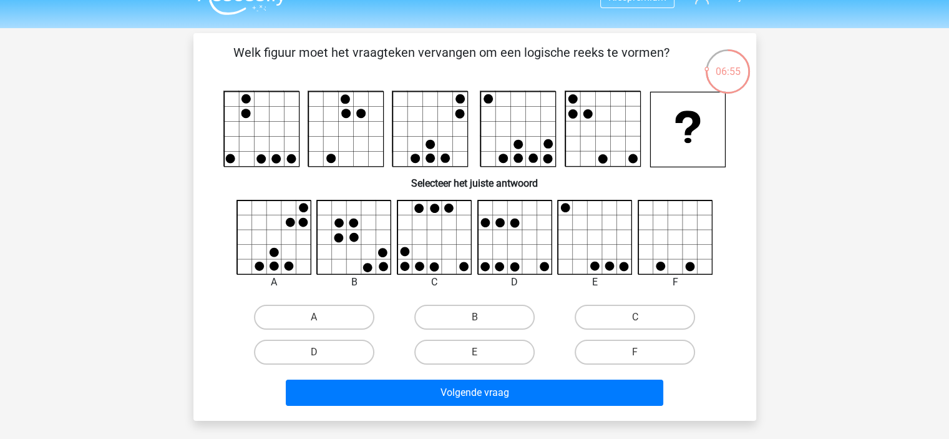
scroll to position [25, 0]
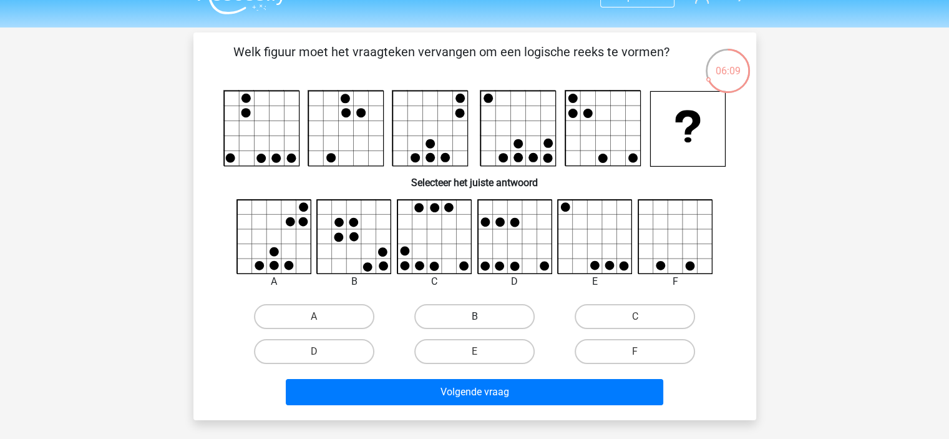
click at [452, 321] on label "B" at bounding box center [474, 316] width 120 height 25
click at [474, 321] on input "B" at bounding box center [478, 320] width 8 height 8
radio input "true"
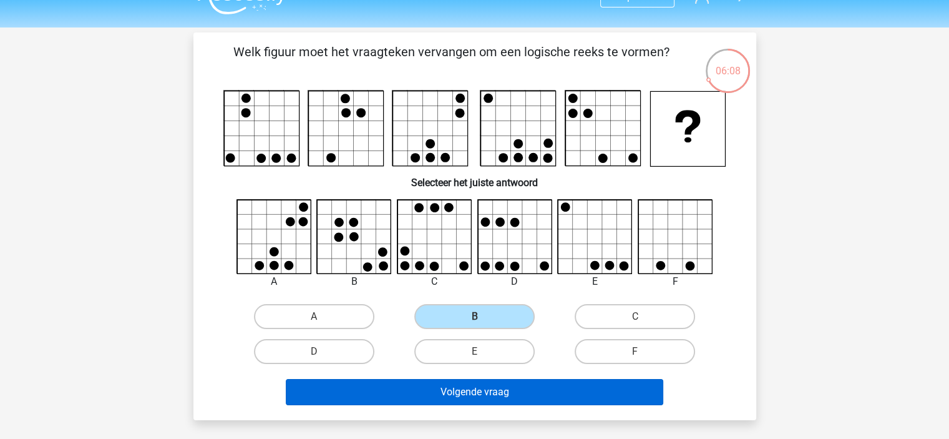
drag, startPoint x: 457, startPoint y: 375, endPoint x: 455, endPoint y: 388, distance: 13.2
click at [455, 380] on div "Volgende vraag" at bounding box center [474, 389] width 523 height 41
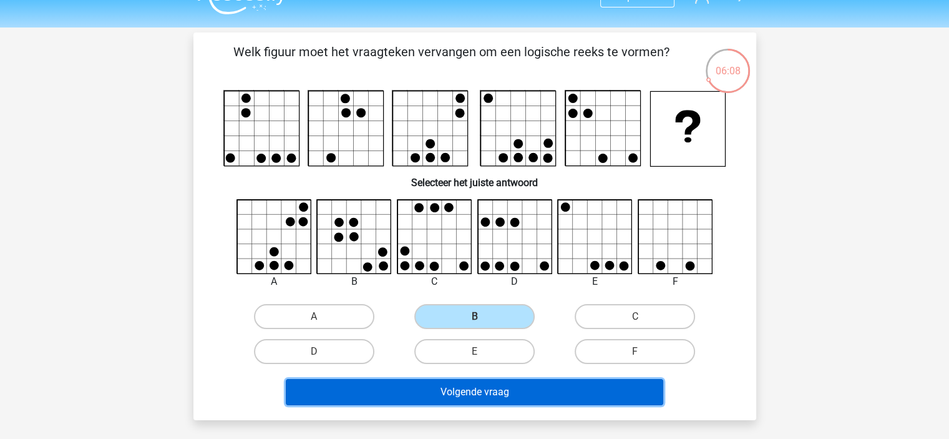
click at [455, 387] on button "Volgende vraag" at bounding box center [474, 392] width 377 height 26
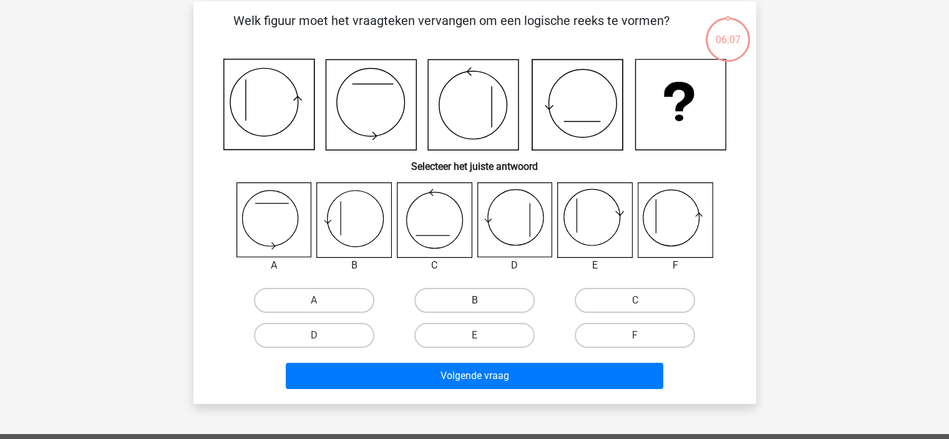
scroll to position [57, 0]
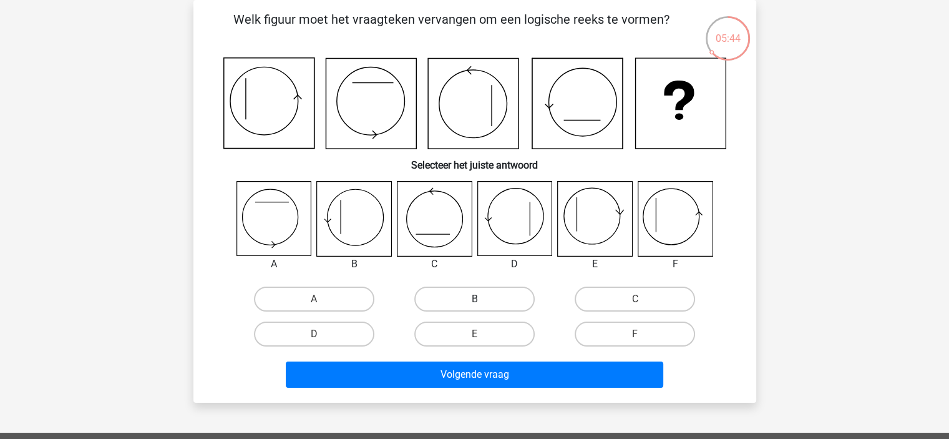
click at [477, 309] on label "B" at bounding box center [474, 298] width 120 height 25
click at [477, 307] on input "B" at bounding box center [478, 303] width 8 height 8
radio input "true"
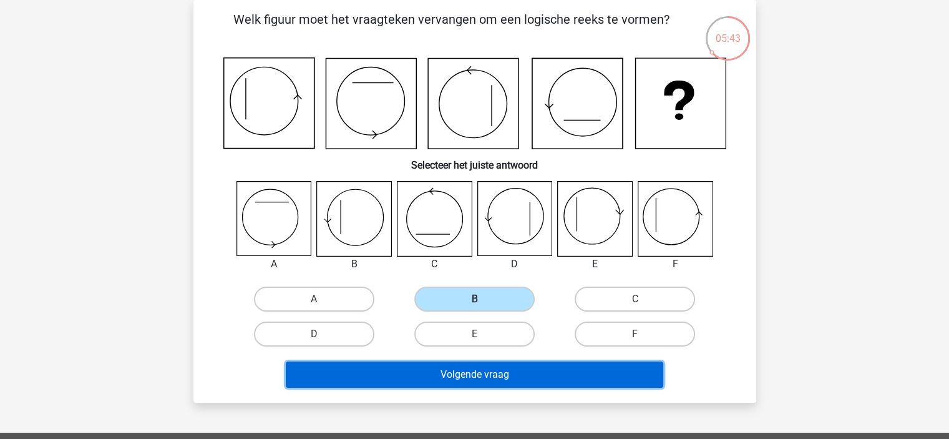
click at [472, 373] on button "Volgende vraag" at bounding box center [474, 374] width 377 height 26
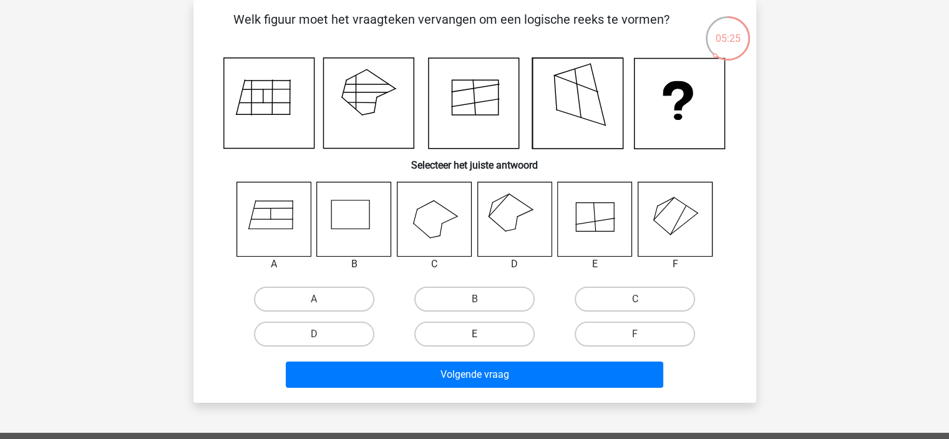
click at [477, 332] on label "E" at bounding box center [474, 333] width 120 height 25
click at [477, 334] on input "E" at bounding box center [478, 338] width 8 height 8
radio input "true"
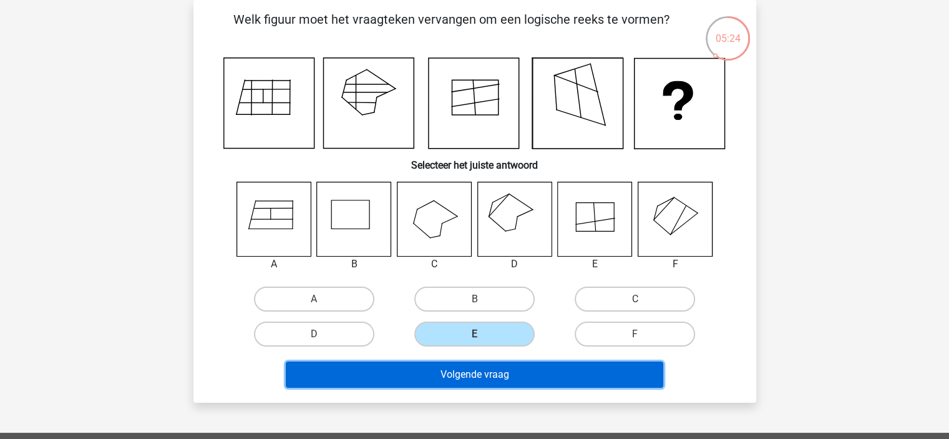
click at [477, 374] on button "Volgende vraag" at bounding box center [474, 374] width 377 height 26
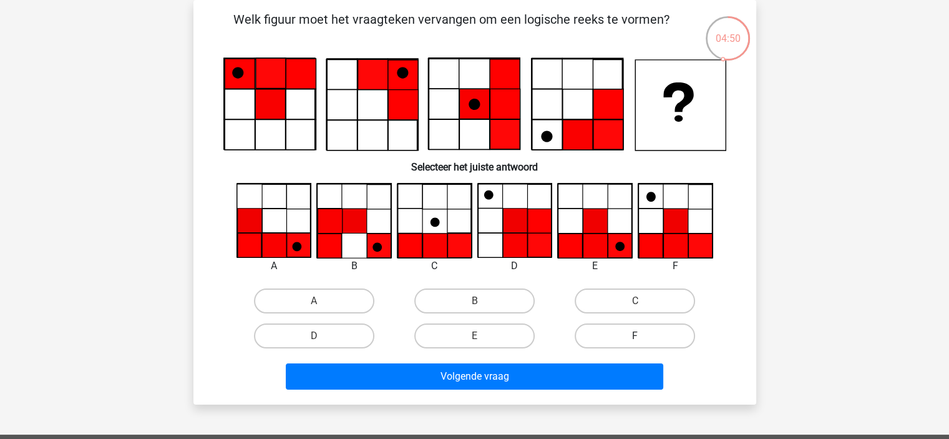
click at [606, 336] on label "F" at bounding box center [635, 335] width 120 height 25
click at [635, 336] on input "F" at bounding box center [639, 340] width 8 height 8
radio input "true"
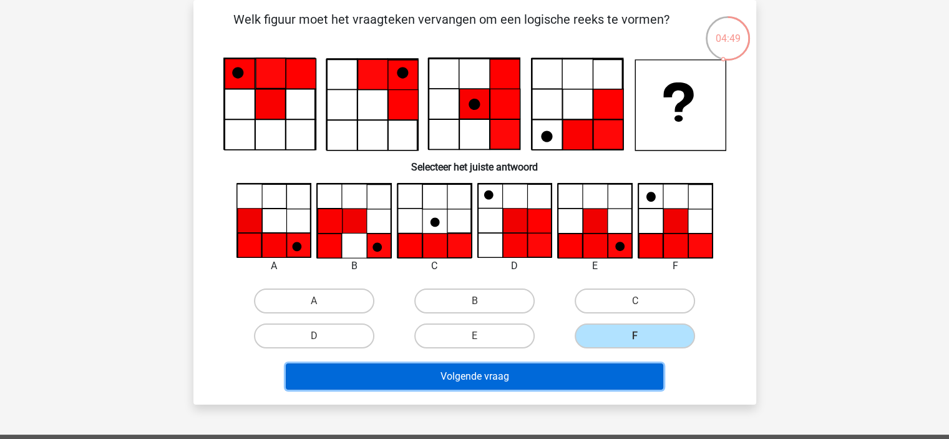
click at [589, 365] on button "Volgende vraag" at bounding box center [474, 376] width 377 height 26
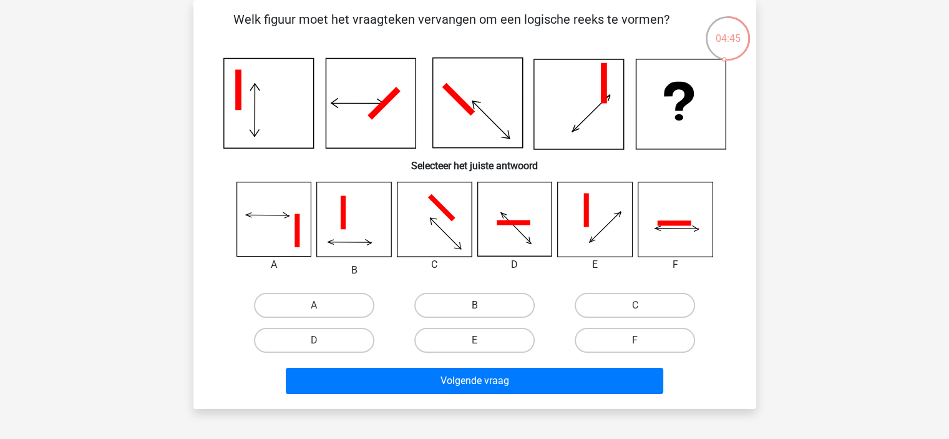
click at [497, 303] on label "B" at bounding box center [474, 305] width 120 height 25
click at [482, 305] on input "B" at bounding box center [478, 309] width 8 height 8
radio input "true"
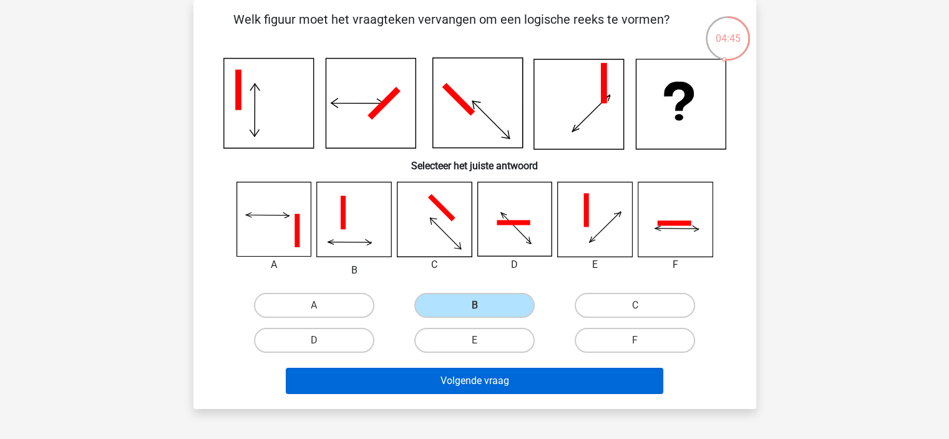
click at [508, 402] on div "Welk figuur moet het vraagteken vervangen om een logische reeks te vormen? Sele…" at bounding box center [474, 204] width 563 height 409
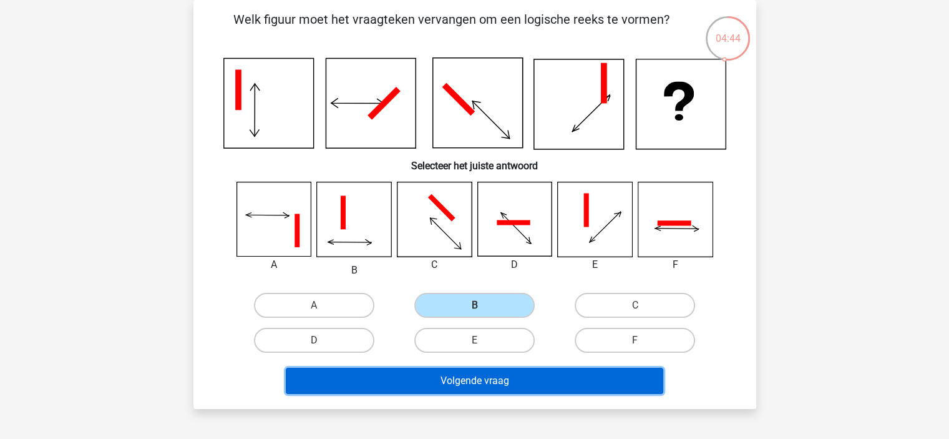
click at [507, 377] on button "Volgende vraag" at bounding box center [474, 380] width 377 height 26
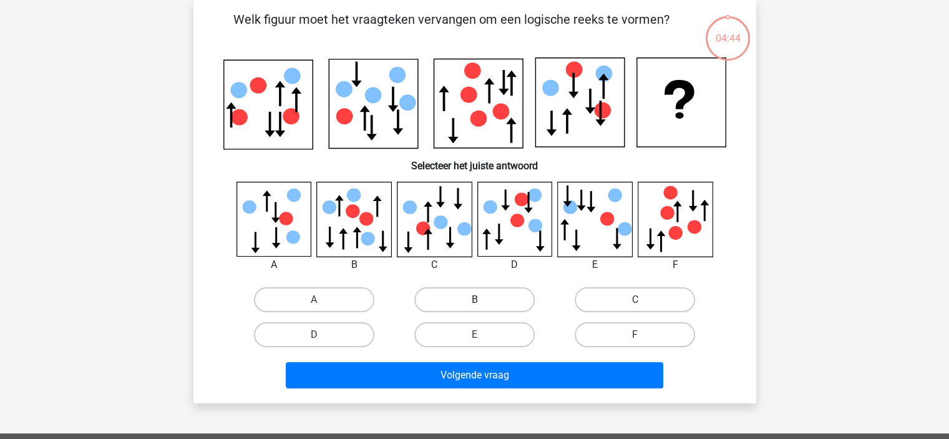
drag, startPoint x: 488, startPoint y: 299, endPoint x: 488, endPoint y: 306, distance: 7.5
click at [488, 301] on label "B" at bounding box center [474, 299] width 120 height 25
click at [482, 301] on input "B" at bounding box center [478, 303] width 8 height 8
radio input "true"
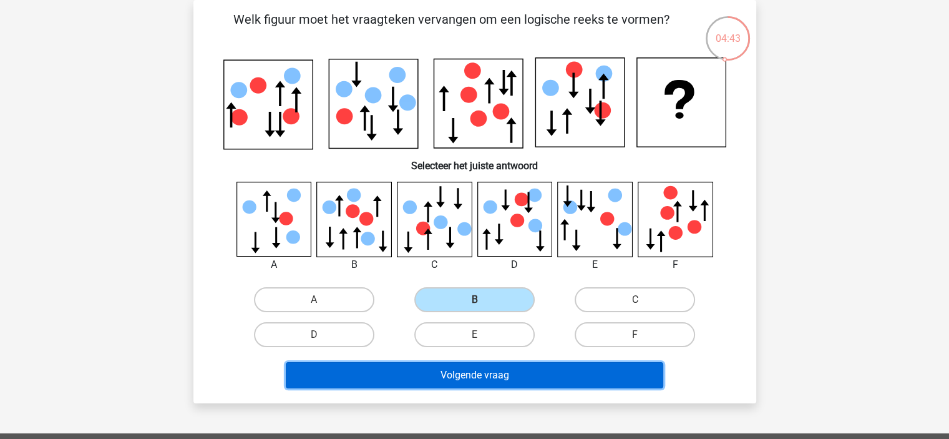
click at [488, 374] on button "Volgende vraag" at bounding box center [474, 375] width 377 height 26
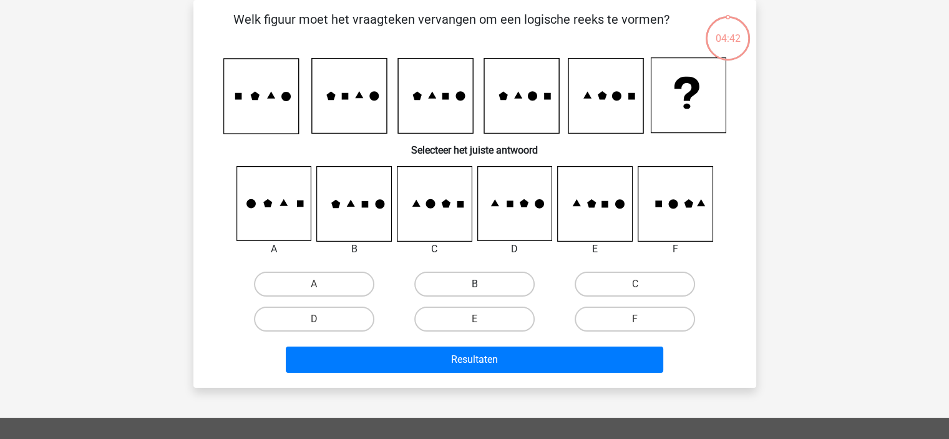
click at [498, 281] on label "B" at bounding box center [474, 283] width 120 height 25
click at [482, 284] on input "B" at bounding box center [478, 288] width 8 height 8
radio input "true"
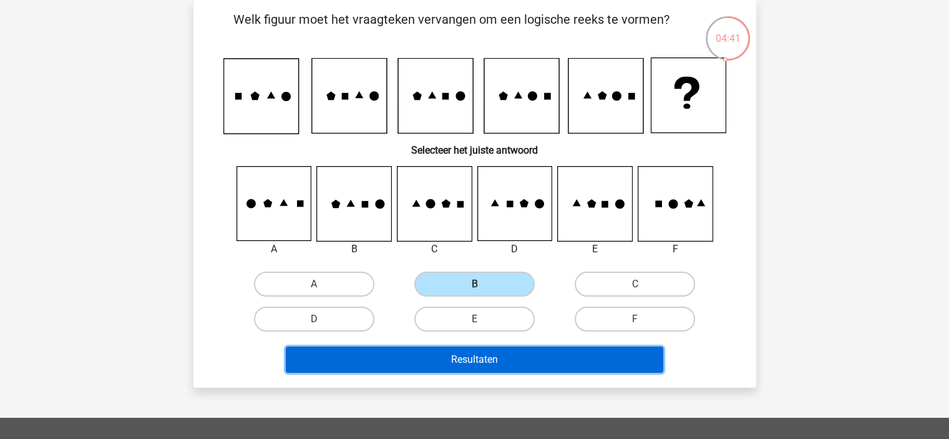
drag, startPoint x: 489, startPoint y: 366, endPoint x: 487, endPoint y: 341, distance: 25.7
click at [488, 365] on button "Resultaten" at bounding box center [474, 359] width 377 height 26
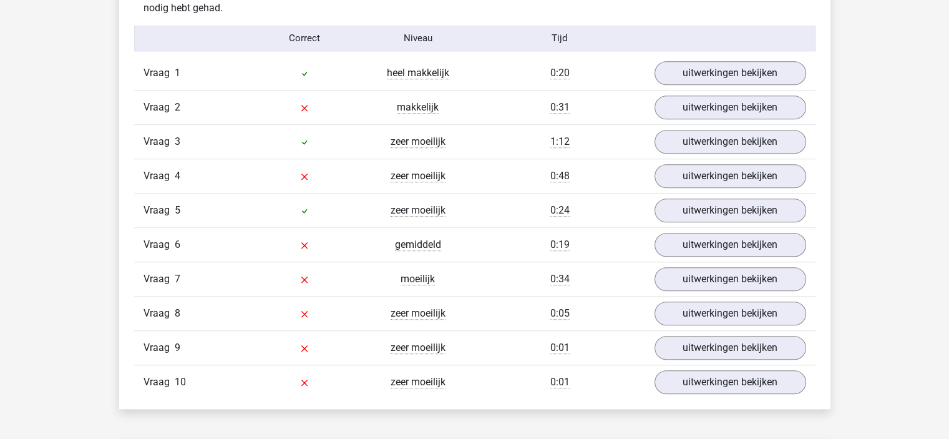
scroll to position [1023, 0]
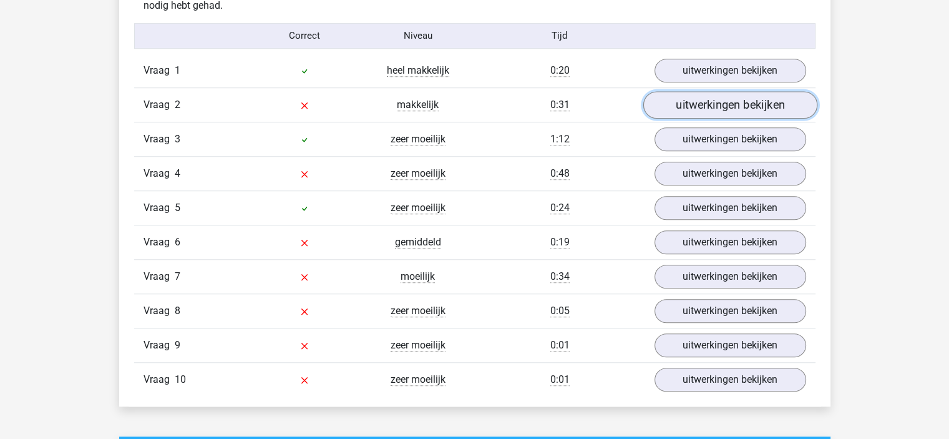
click at [701, 107] on link "uitwerkingen bekijken" at bounding box center [730, 104] width 174 height 27
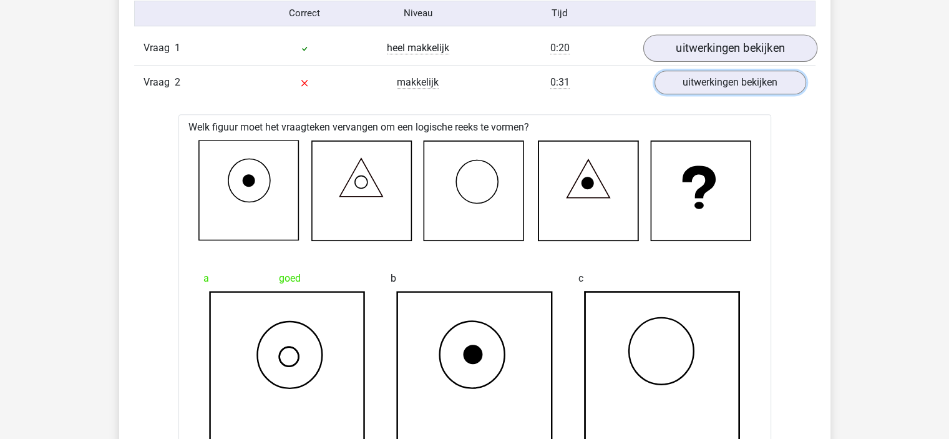
scroll to position [1046, 0]
click at [750, 88] on link "uitwerkingen bekijken" at bounding box center [730, 82] width 174 height 27
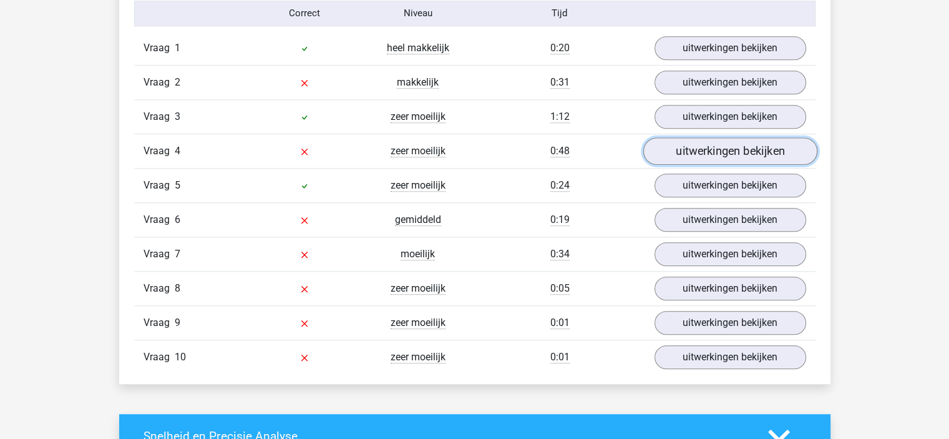
click at [732, 142] on link "uitwerkingen bekijken" at bounding box center [730, 150] width 174 height 27
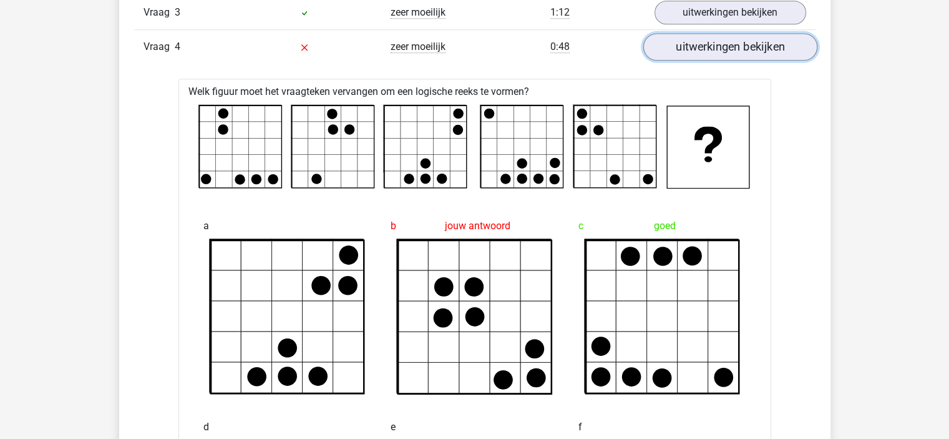
scroll to position [1103, 0]
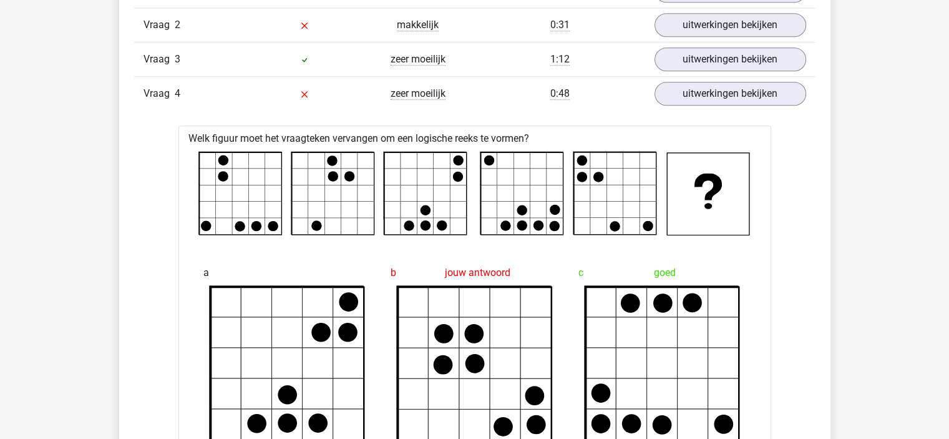
drag, startPoint x: 731, startPoint y: 144, endPoint x: 717, endPoint y: 117, distance: 30.7
click at [711, 99] on link "uitwerkingen bekijken" at bounding box center [730, 93] width 174 height 27
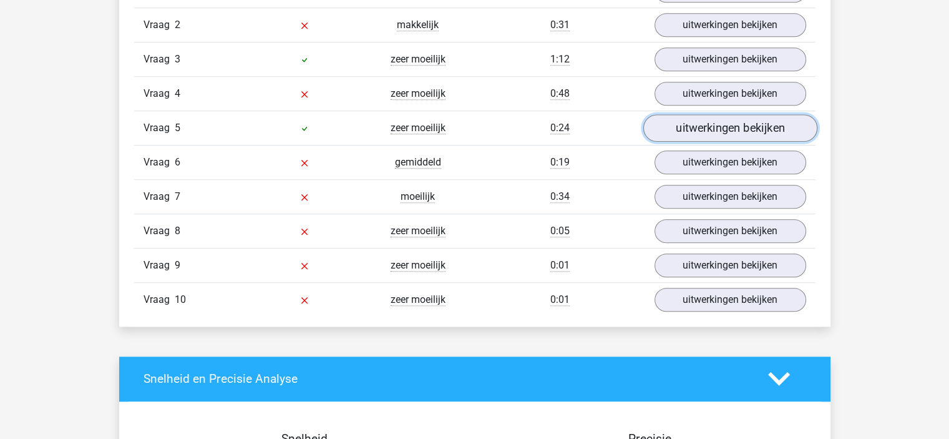
click at [706, 123] on link "uitwerkingen bekijken" at bounding box center [730, 127] width 174 height 27
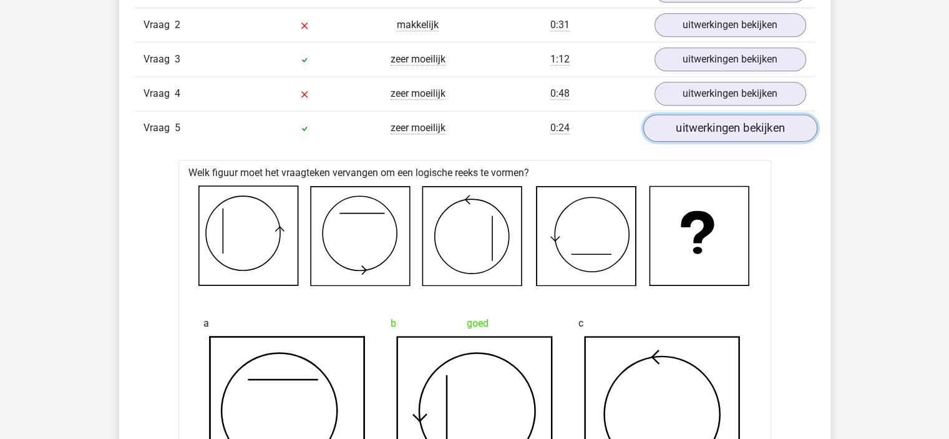
click at [706, 122] on link "uitwerkingen bekijken" at bounding box center [730, 127] width 174 height 27
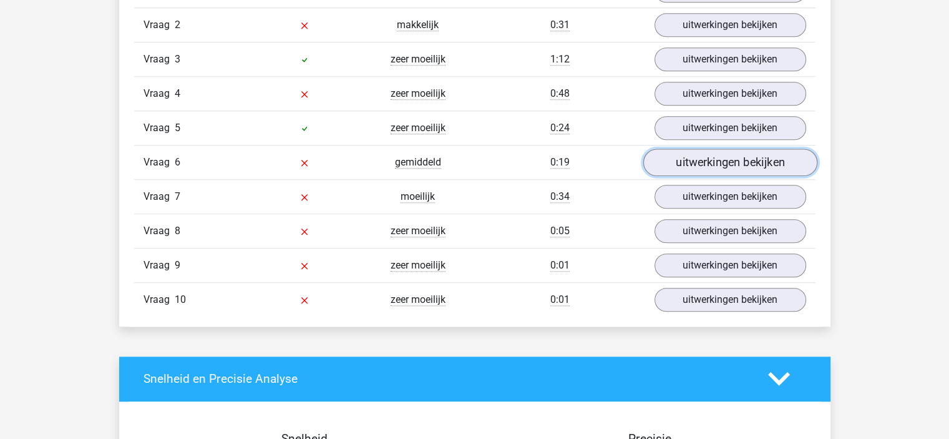
click at [711, 158] on link "uitwerkingen bekijken" at bounding box center [730, 161] width 174 height 27
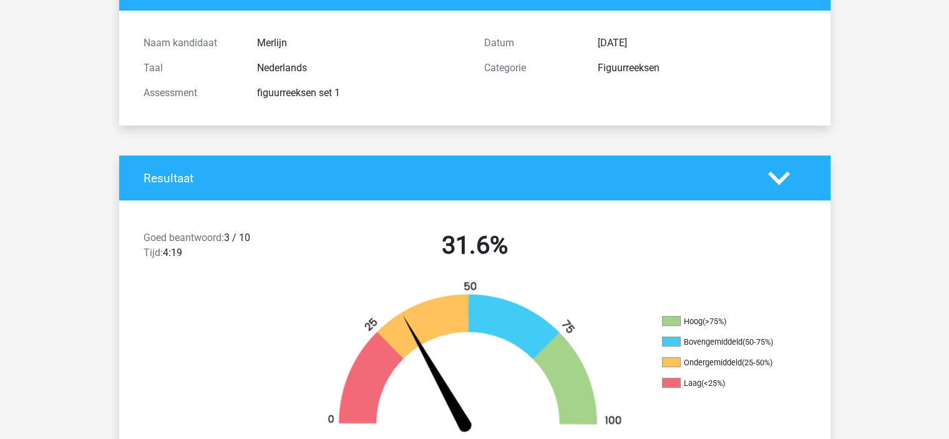
scroll to position [0, 0]
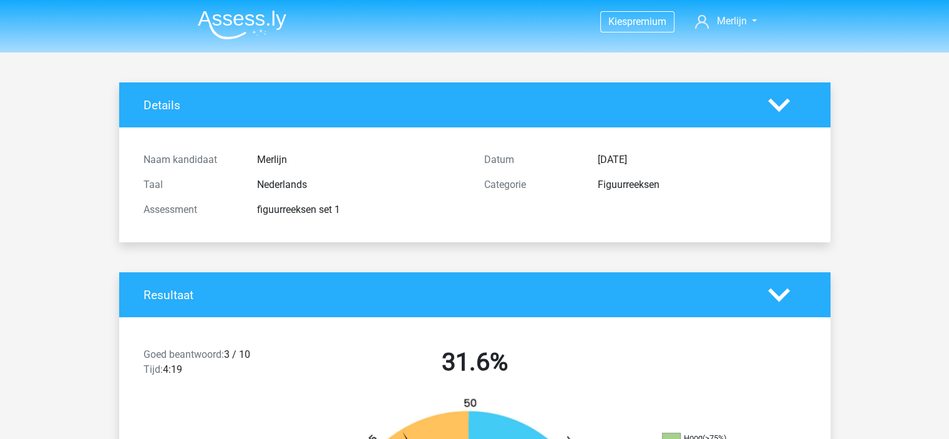
click at [233, 35] on img at bounding box center [242, 24] width 89 height 29
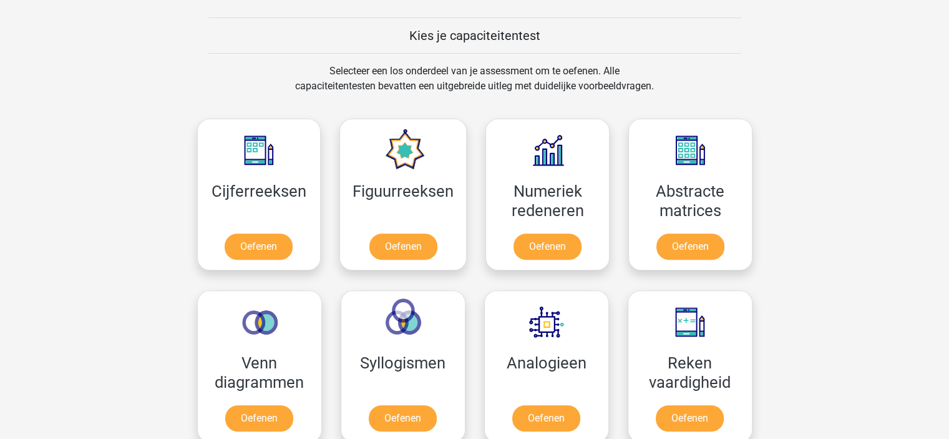
scroll to position [537, 0]
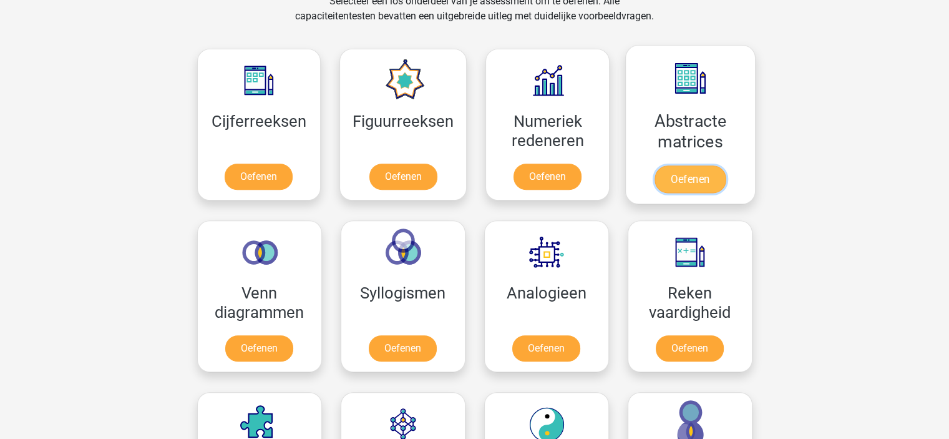
click at [684, 187] on link "Oefenen" at bounding box center [689, 178] width 71 height 27
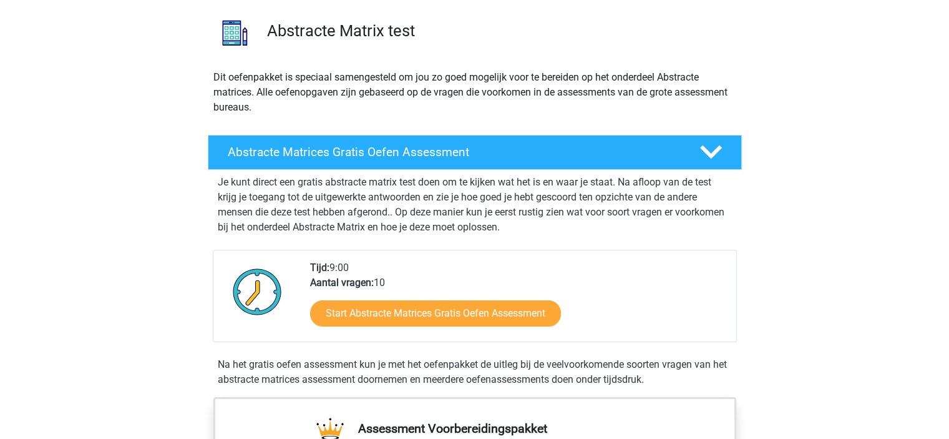
scroll to position [85, 0]
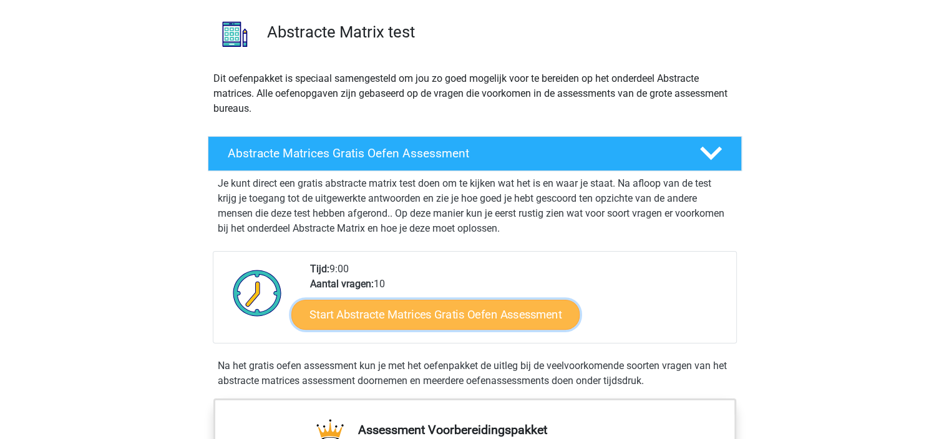
click at [457, 319] on link "Start Abstracte Matrices Gratis Oefen Assessment" at bounding box center [435, 314] width 288 height 30
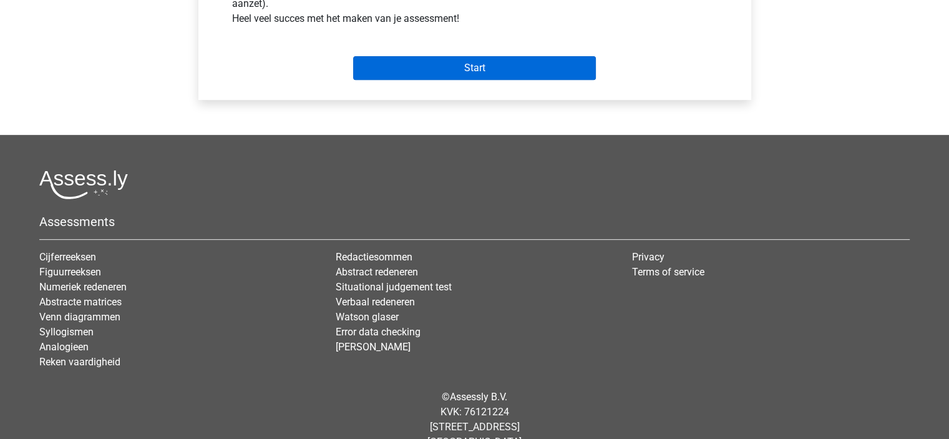
scroll to position [523, 0]
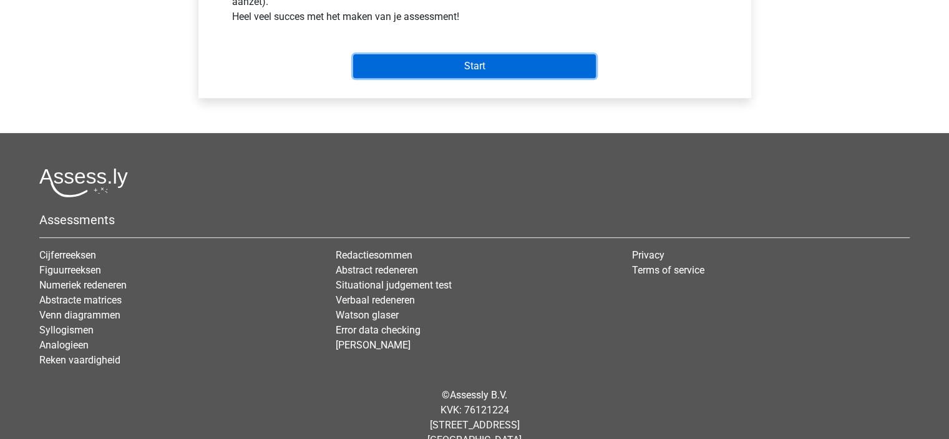
click at [488, 61] on input "Start" at bounding box center [474, 66] width 243 height 24
